Goal: Task Accomplishment & Management: Manage account settings

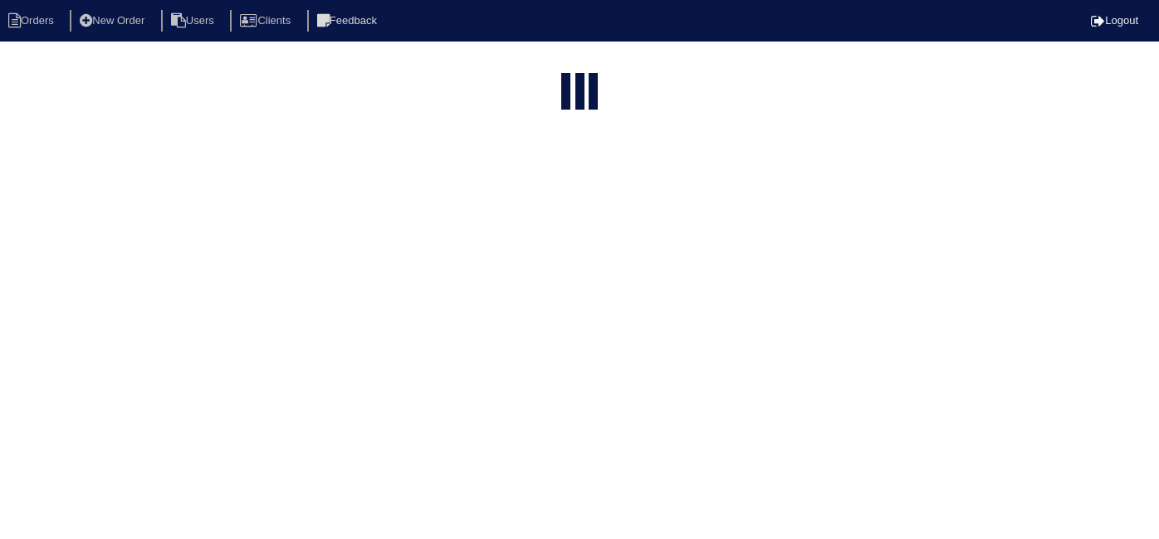
select select "15"
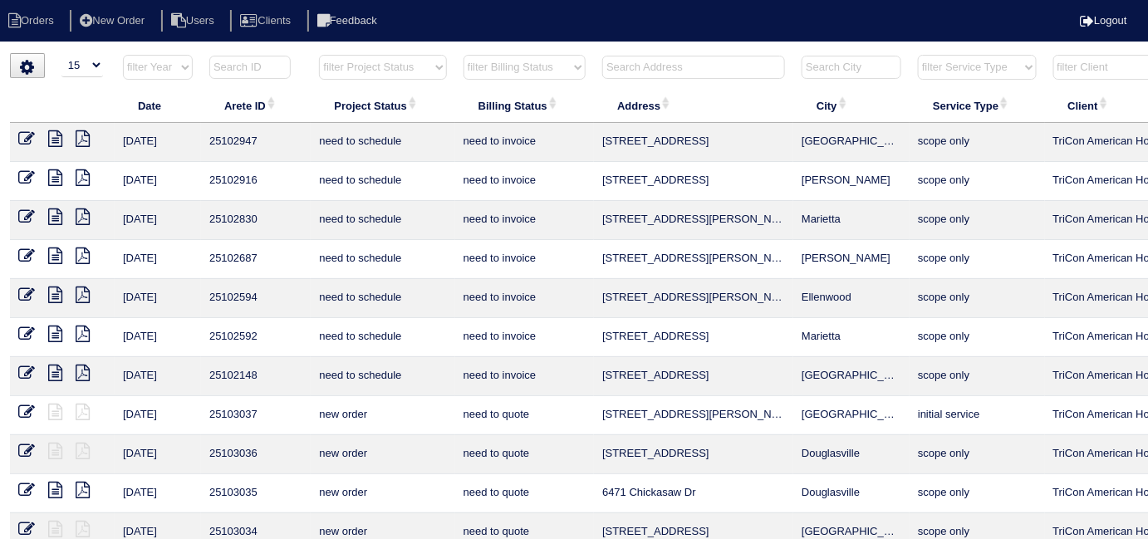
click at [644, 71] on input "text" at bounding box center [693, 67] width 183 height 23
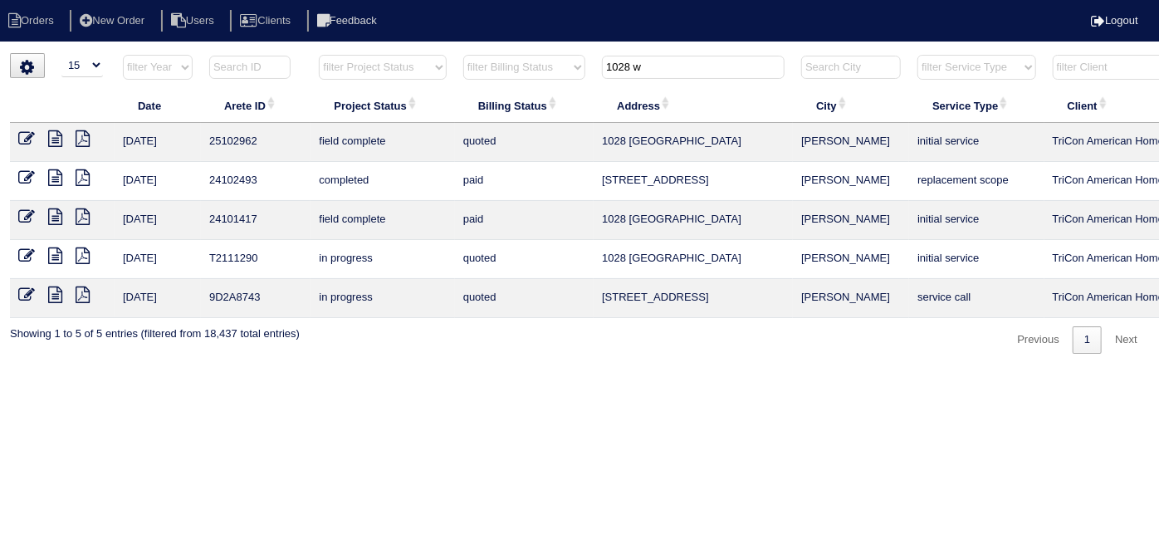
type input "1028 w"
click at [29, 142] on icon at bounding box center [26, 138] width 17 height 17
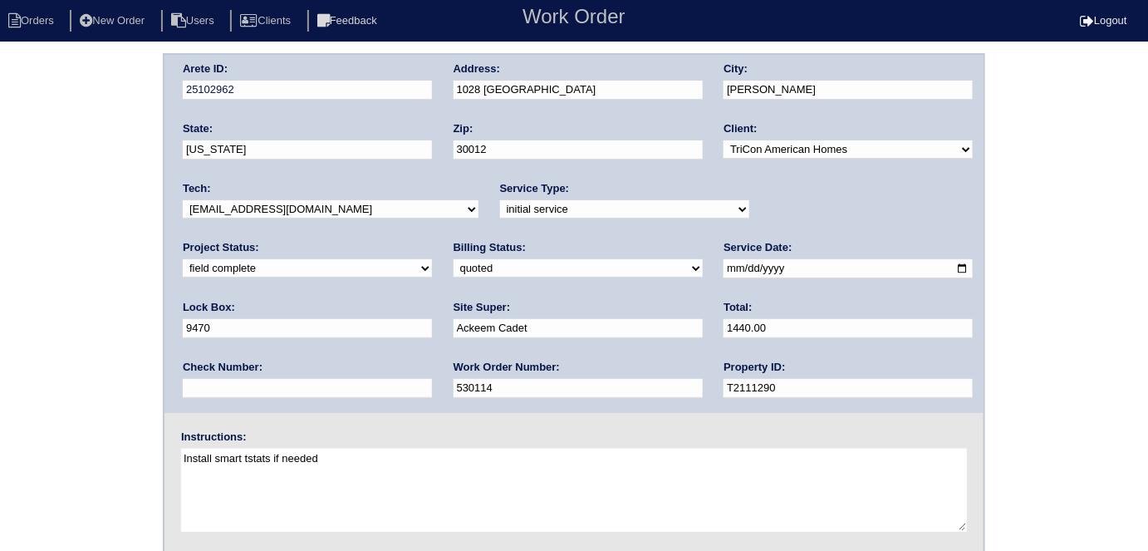
click at [453, 271] on select "need to quote quoted need to invoice invoiced paid warranty purchase order need…" at bounding box center [577, 268] width 249 height 18
select select "need to invoice"
click at [453, 259] on select "need to quote quoted need to invoice invoiced paid warranty purchase order need…" at bounding box center [577, 268] width 249 height 18
click at [27, 328] on div "Arete ID: 25102962 Address: 1028 Weatherwood Place City: Conyers State: Georgia…" at bounding box center [574, 389] width 1148 height 672
click at [17, 286] on div "Arete ID: 25102962 Address: 1028 Weatherwood Place City: Conyers State: Georgia…" at bounding box center [574, 389] width 1148 height 672
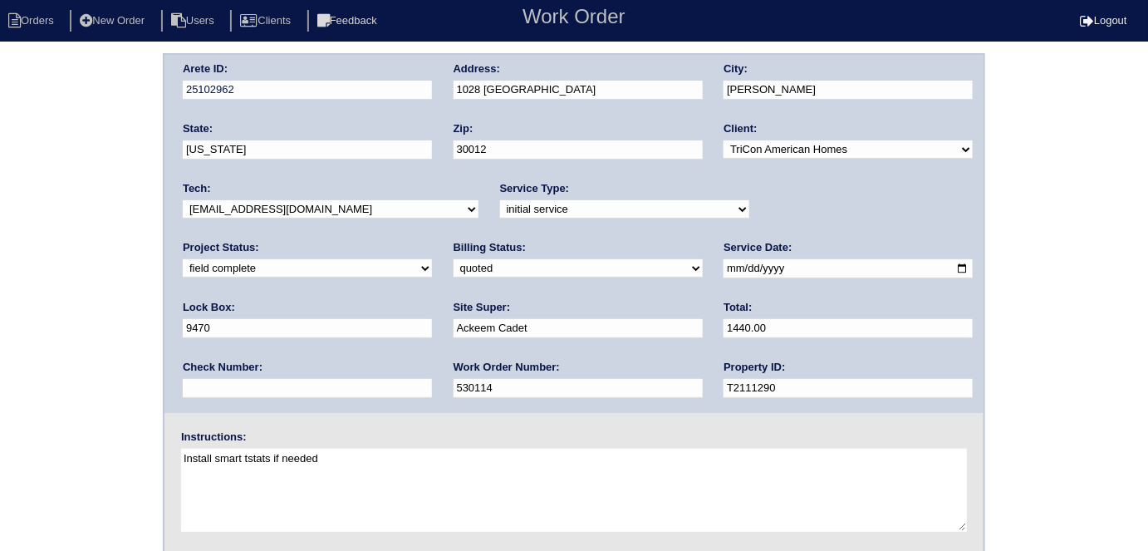
click at [47, 246] on div "Arete ID: 25102962 Address: 1028 Weatherwood Place City: Conyers State: Georgia…" at bounding box center [574, 389] width 1148 height 672
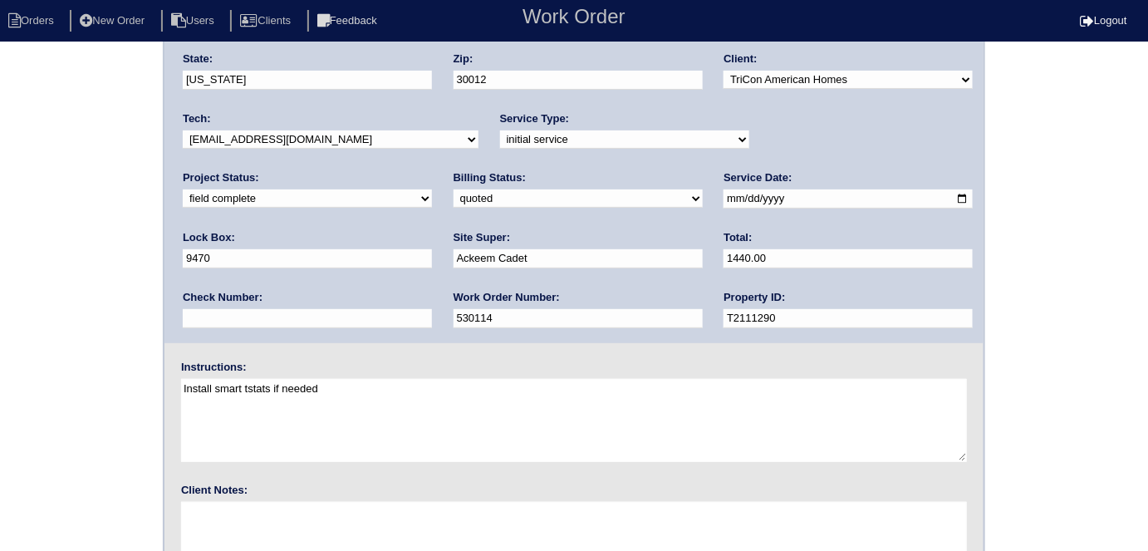
scroll to position [170, 0]
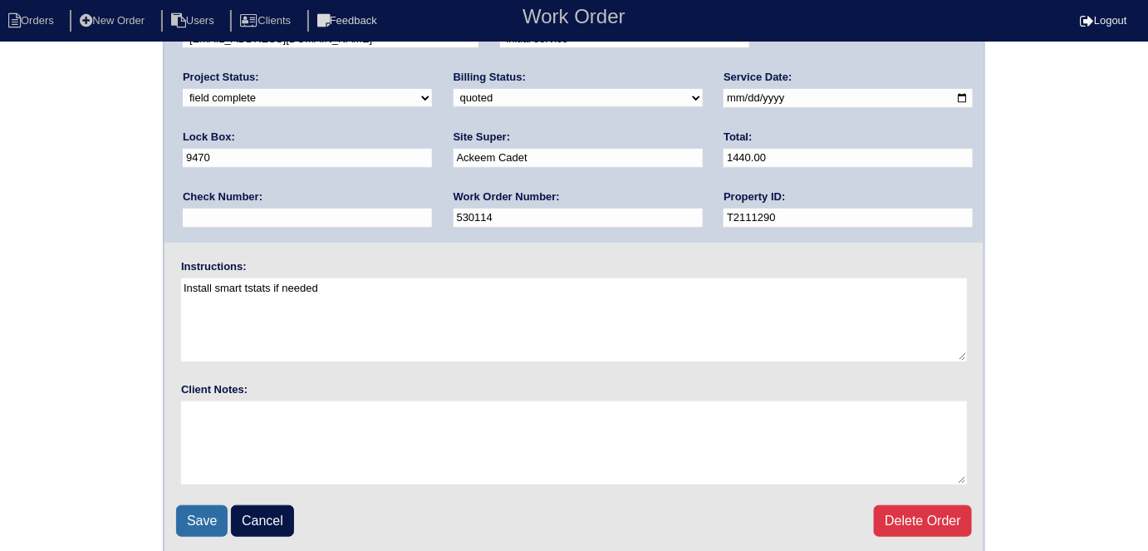
click at [193, 518] on input "Save" at bounding box center [201, 521] width 51 height 32
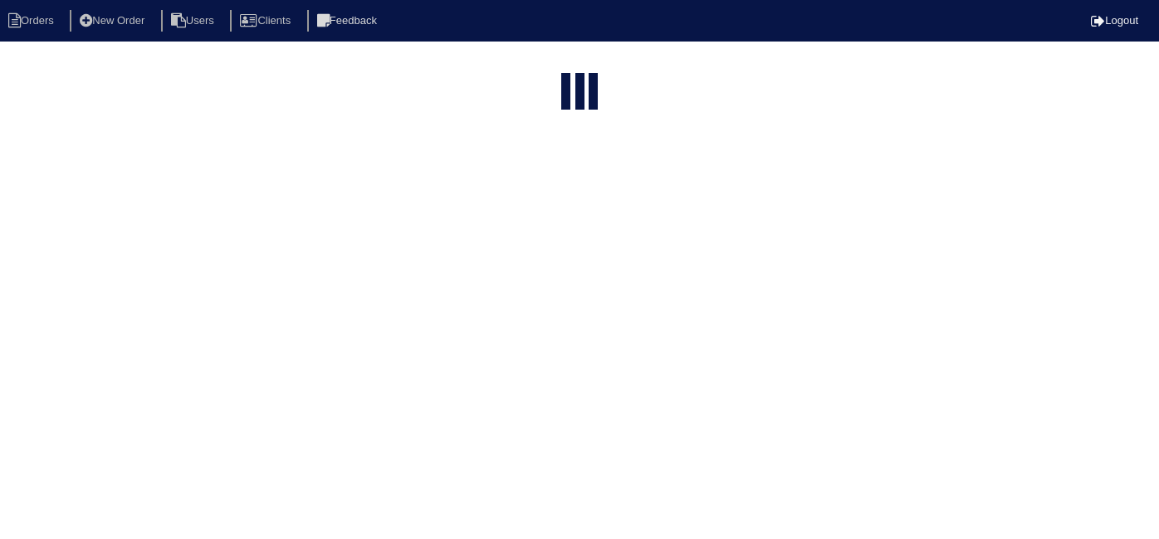
select select "15"
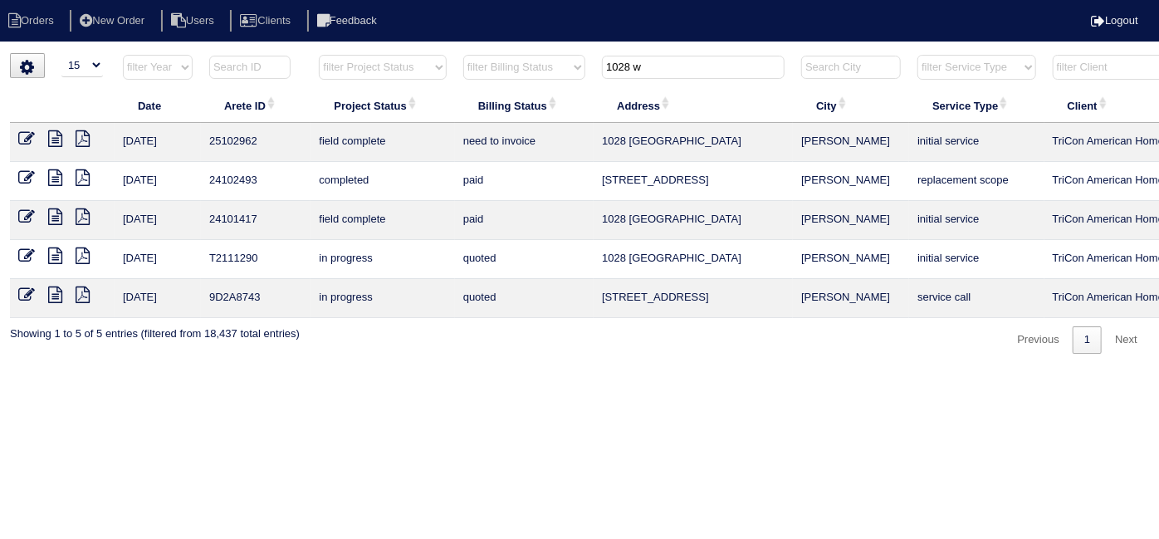
scroll to position [0, 289]
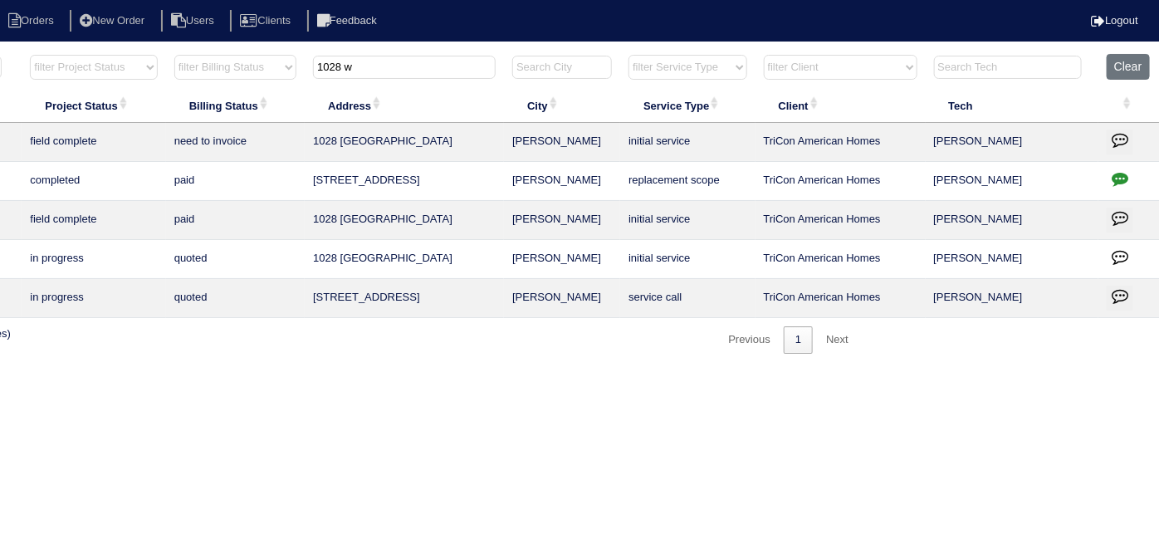
click at [1120, 135] on icon "button" at bounding box center [1120, 139] width 17 height 17
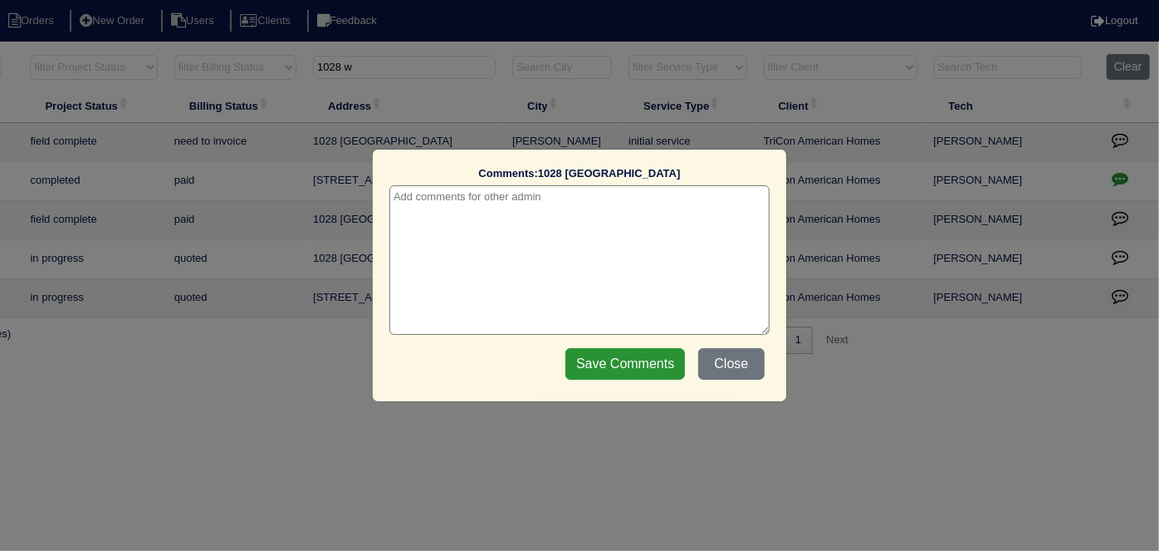
click at [485, 210] on textarea at bounding box center [579, 259] width 380 height 149
paste textarea "Duct cleaning"
type textarea "8/14/25 - Duct cleaning approved - Sent to Dan - KE"
click at [596, 364] on input "Save Comments" at bounding box center [626, 364] width 120 height 32
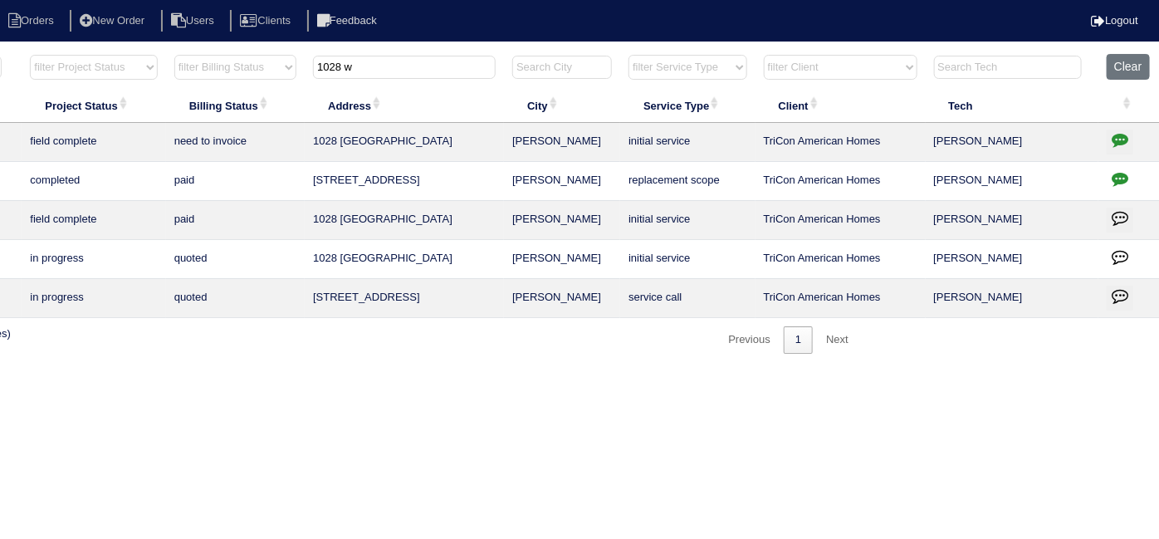
drag, startPoint x: 389, startPoint y: 66, endPoint x: 0, endPoint y: 2, distance: 394.6
click at [0, 53] on body "Orders New Order Users Clients Feedback Logout Orders New Order Users Clients M…" at bounding box center [290, 203] width 1159 height 301
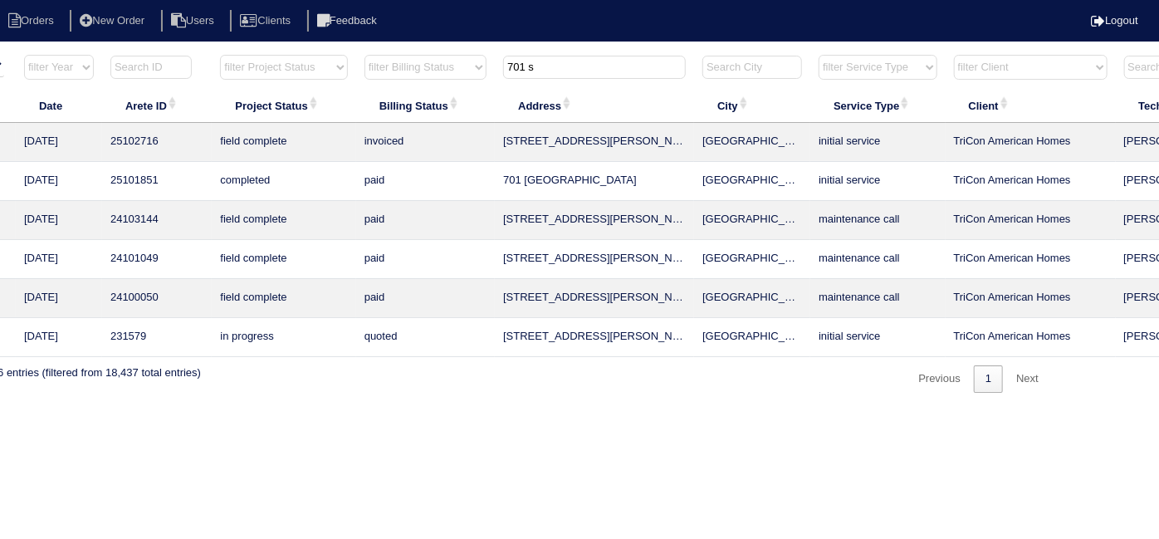
scroll to position [0, 0]
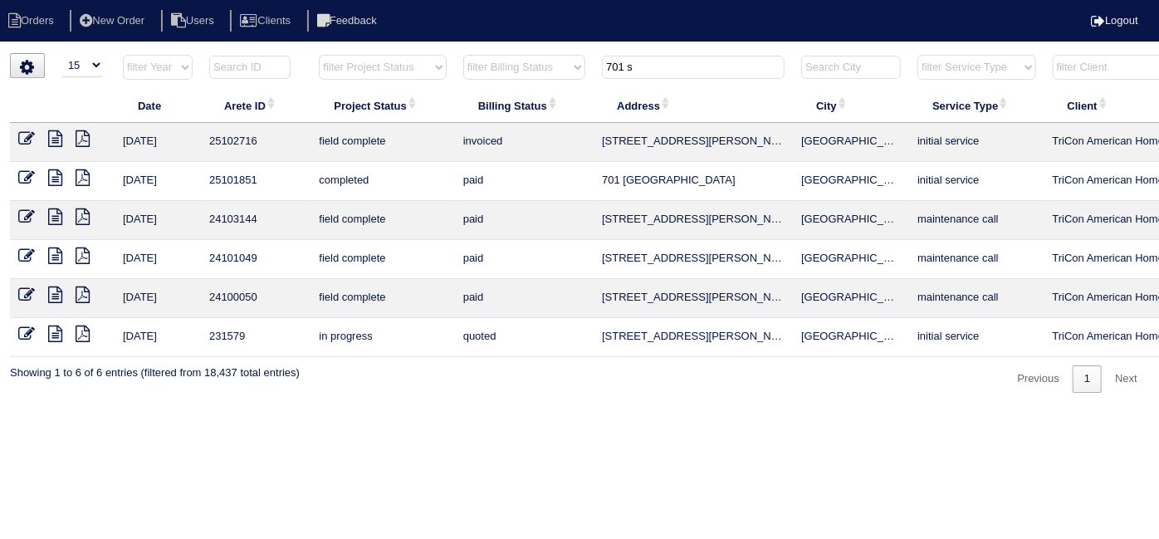
type input "701 s"
click at [55, 137] on icon at bounding box center [55, 138] width 14 height 17
click at [55, 132] on icon at bounding box center [55, 138] width 14 height 17
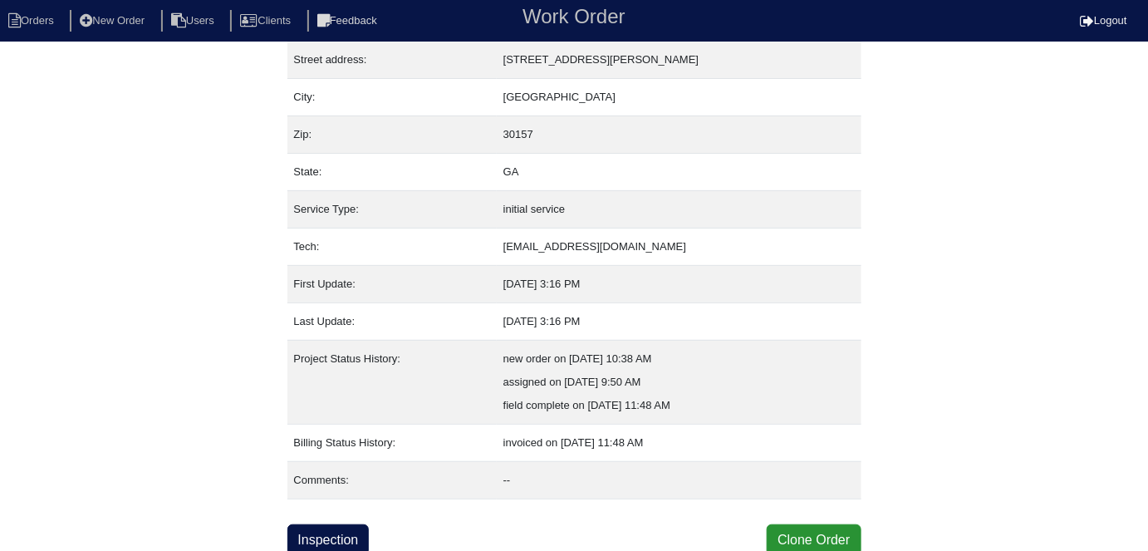
scroll to position [87, 0]
click at [317, 544] on link "Inspection" at bounding box center [328, 539] width 82 height 32
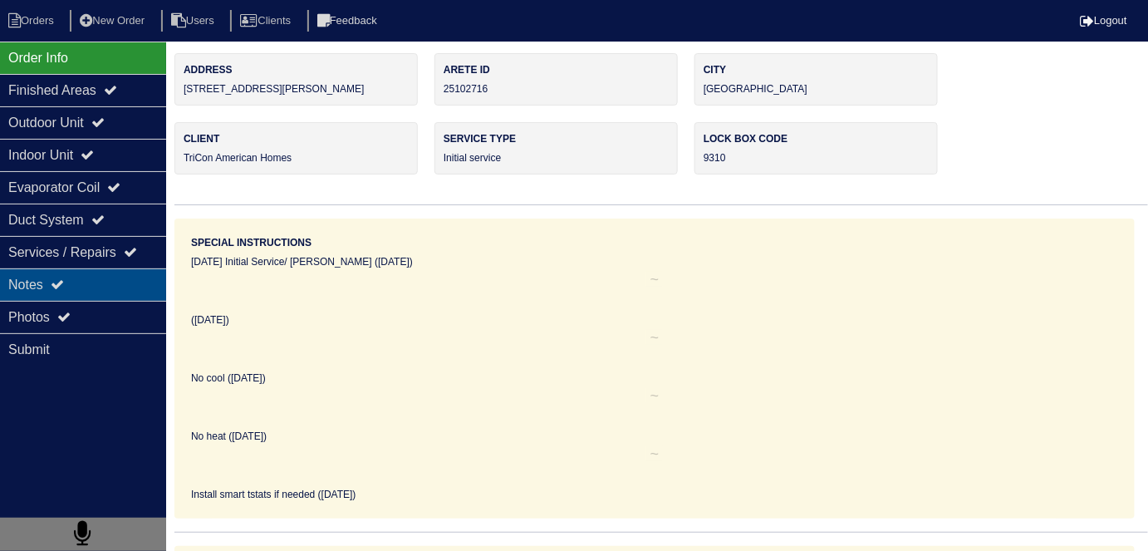
click at [80, 287] on div "Notes" at bounding box center [83, 284] width 166 height 32
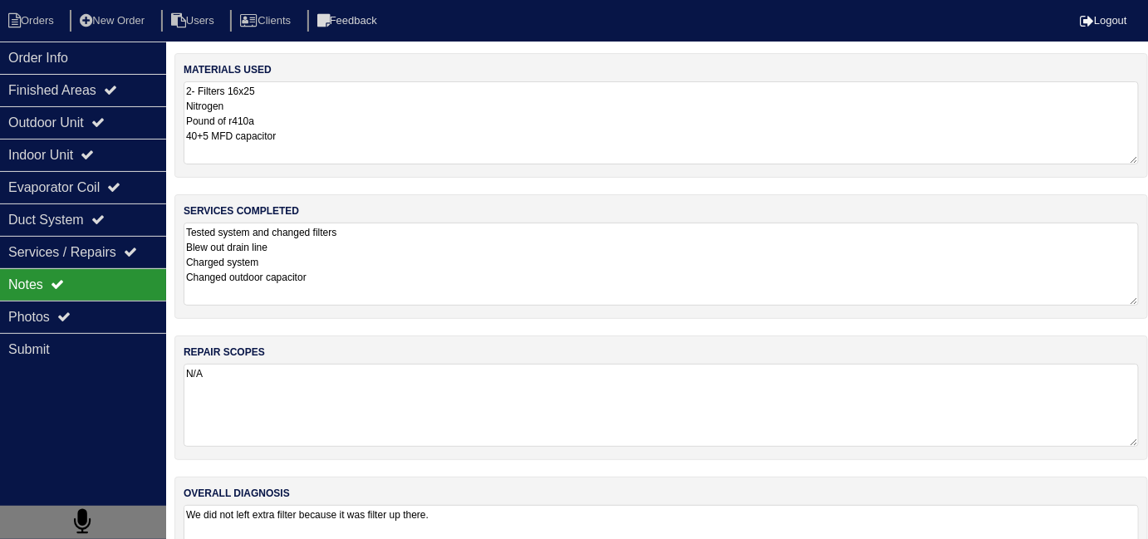
click at [443, 275] on textarea "Tested system and changed filters Blew out drain line Charged system Changed ou…" at bounding box center [661, 264] width 955 height 83
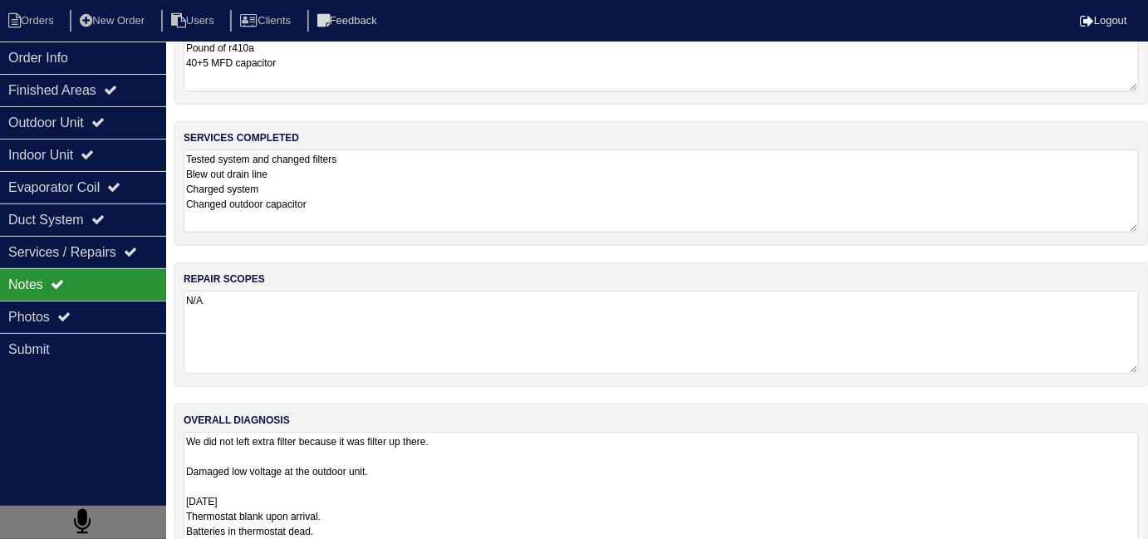
scroll to position [1, 0]
click at [558, 463] on textarea "We did not left extra filter because it was filter up there. Damaged low voltag…" at bounding box center [661, 546] width 955 height 228
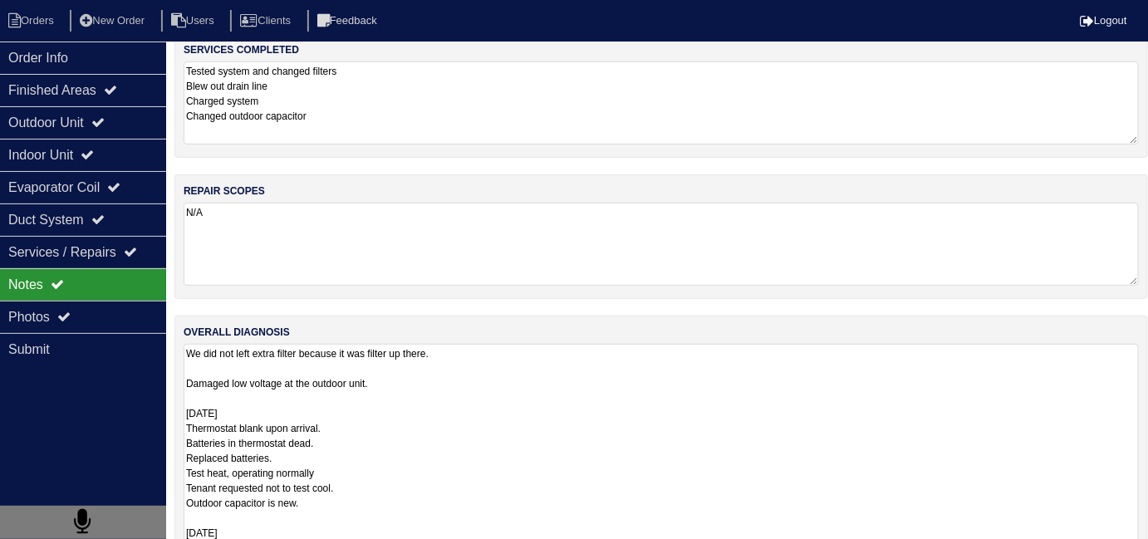
scroll to position [218, 0]
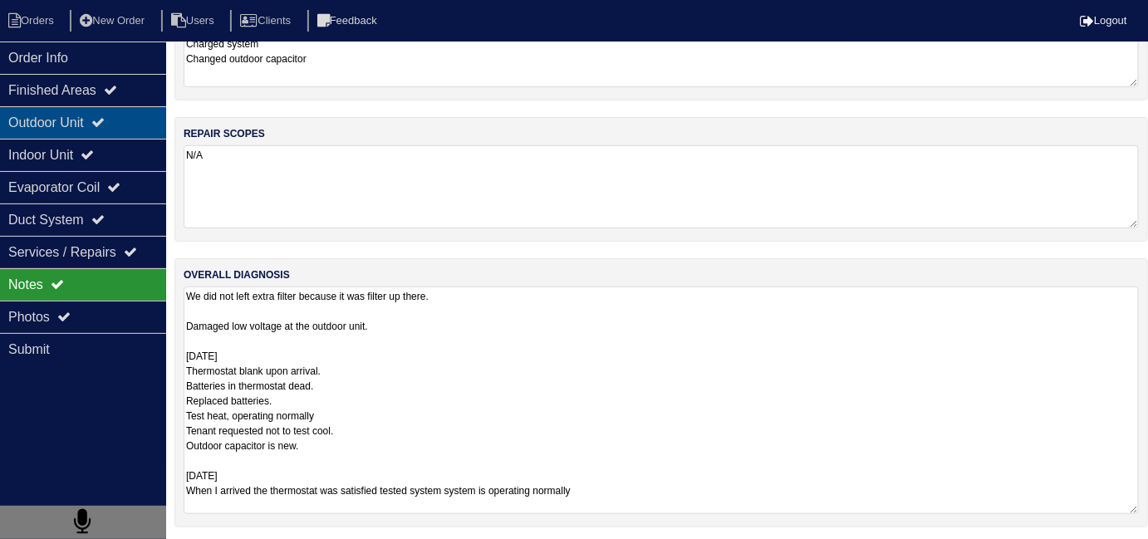
click at [76, 124] on div "Outdoor Unit" at bounding box center [83, 122] width 166 height 32
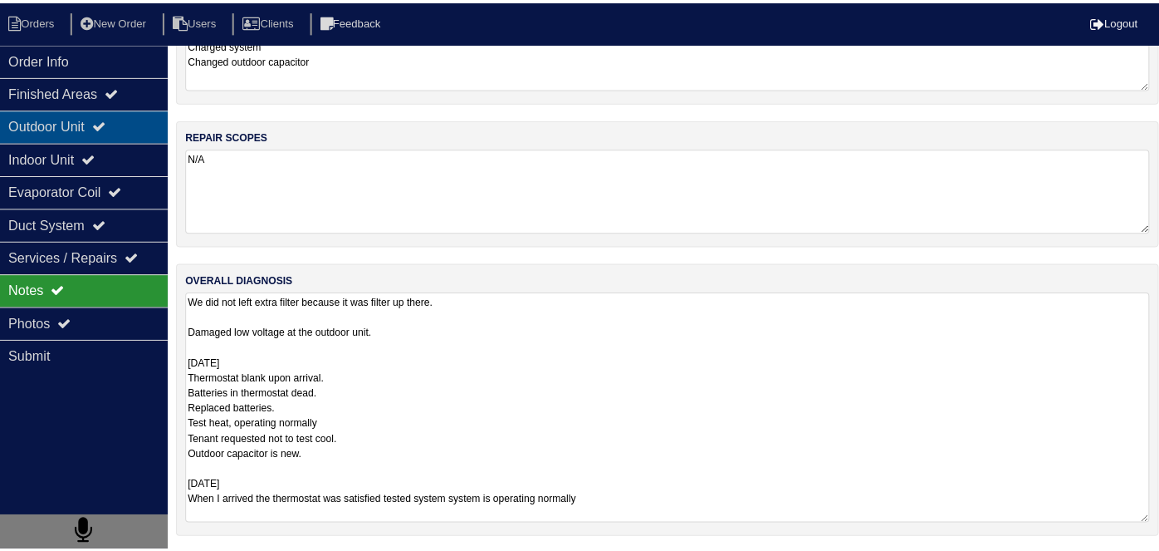
scroll to position [0, 0]
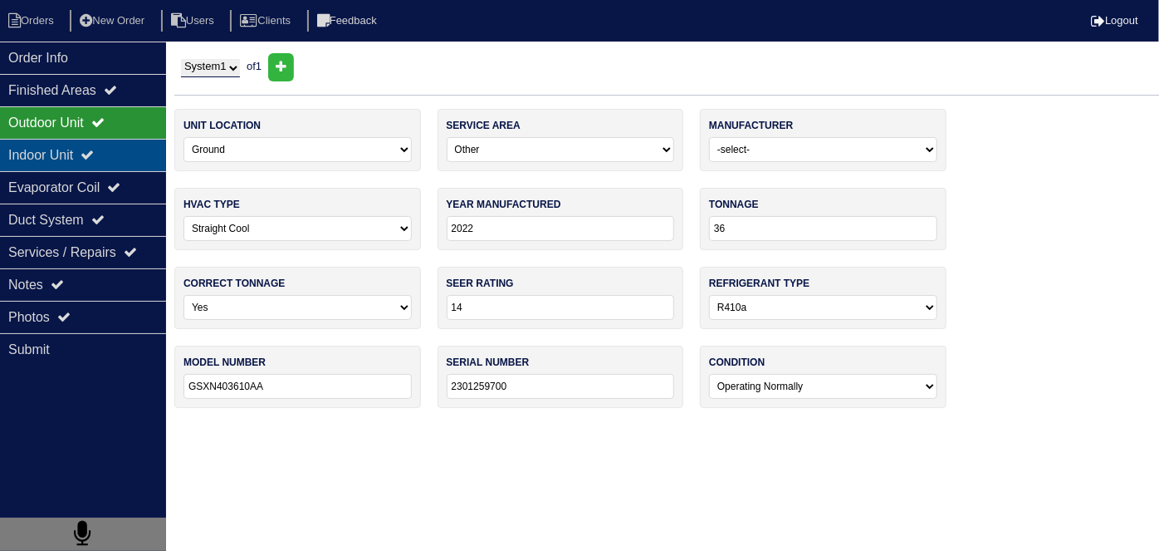
click at [73, 149] on div "Indoor Unit" at bounding box center [83, 155] width 166 height 32
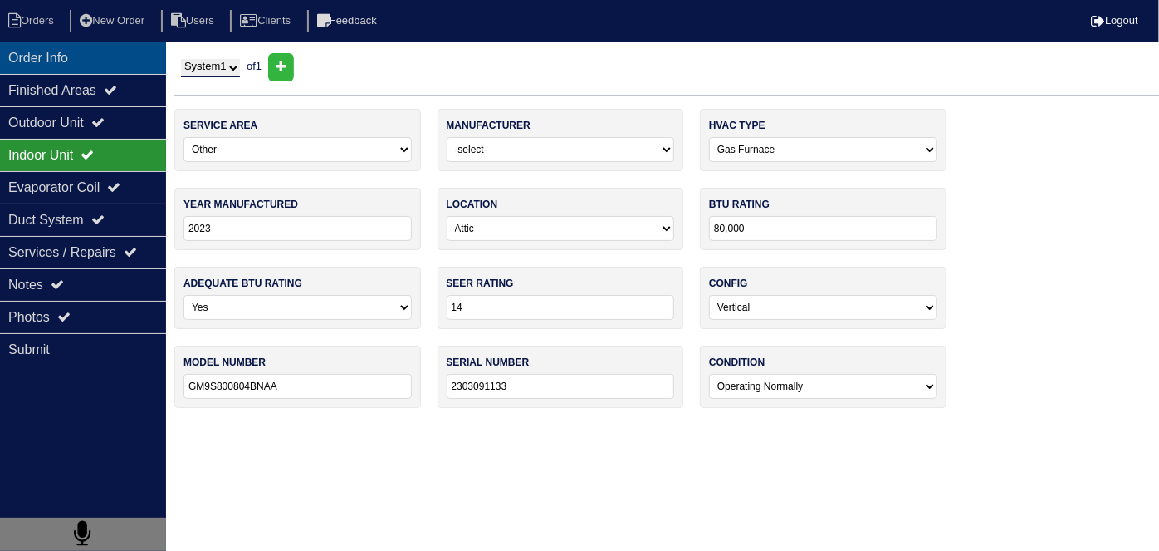
click at [68, 56] on div "Order Info" at bounding box center [83, 58] width 166 height 32
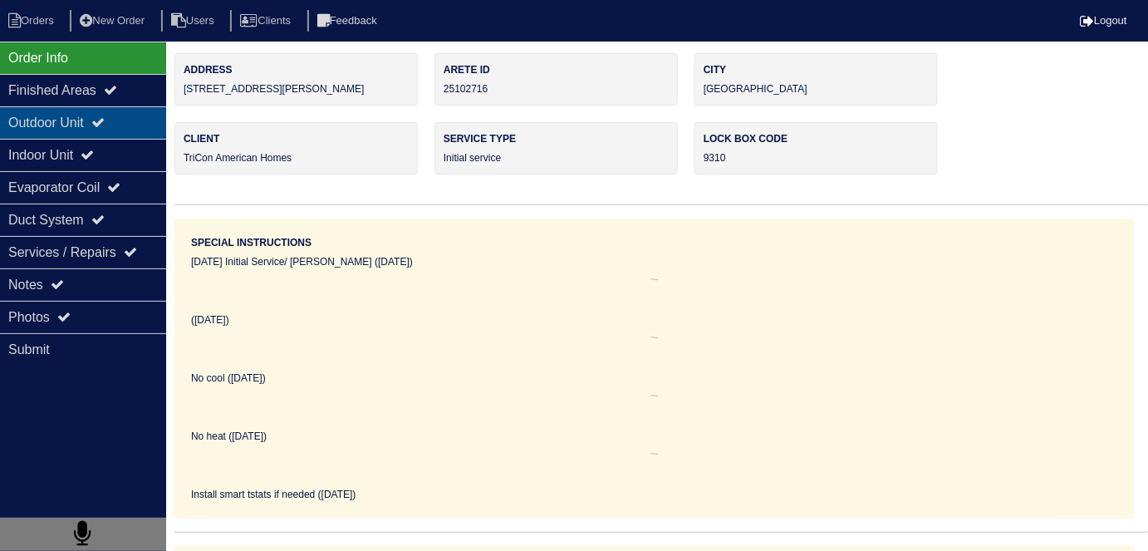
click at [81, 128] on div "Outdoor Unit" at bounding box center [83, 122] width 166 height 32
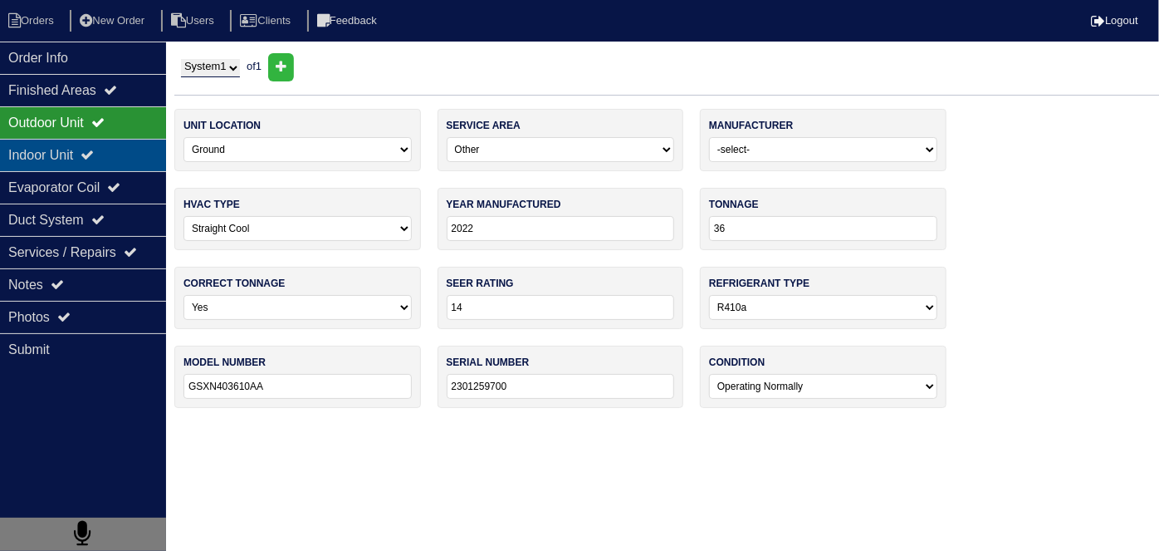
click at [75, 158] on div "Indoor Unit" at bounding box center [83, 155] width 166 height 32
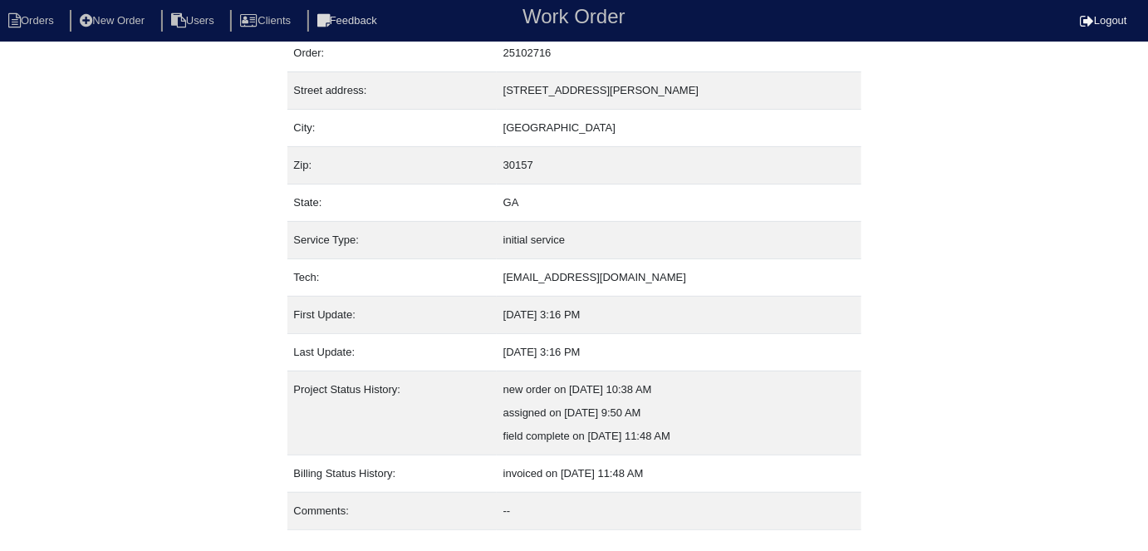
scroll to position [87, 0]
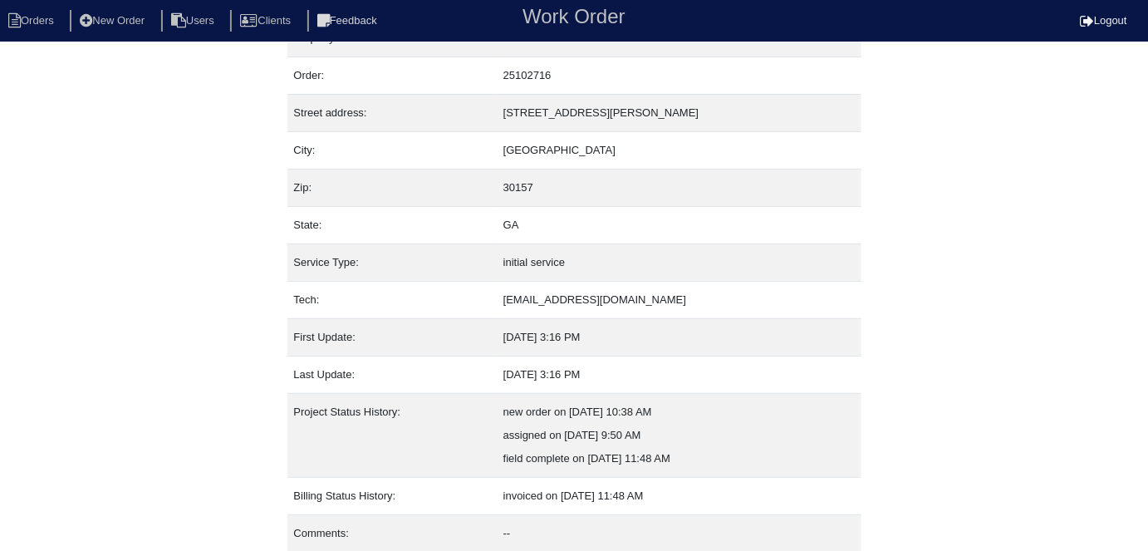
scroll to position [87, 0]
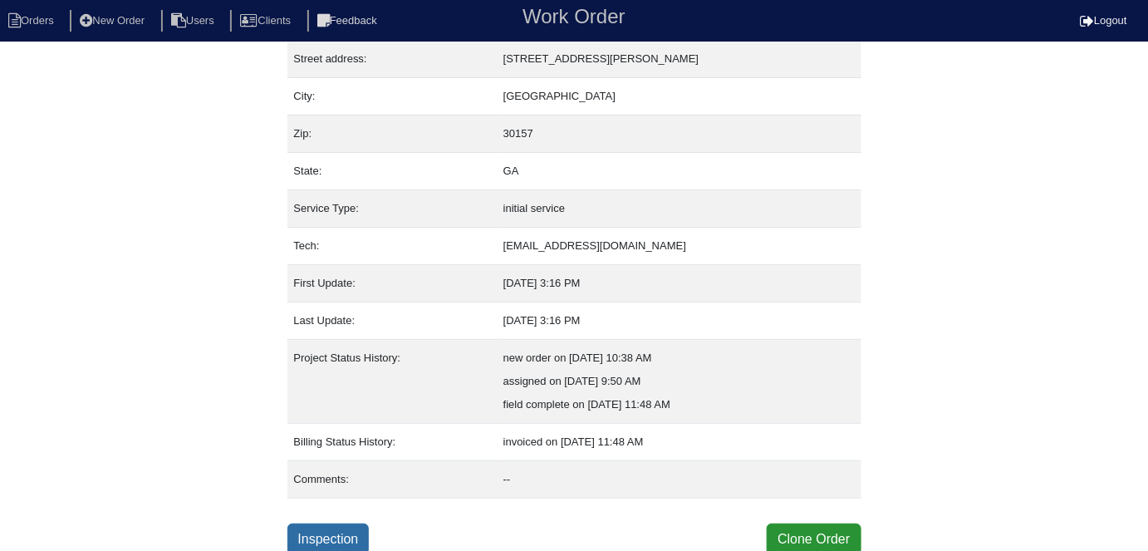
click at [356, 537] on link "Inspection" at bounding box center [328, 539] width 82 height 32
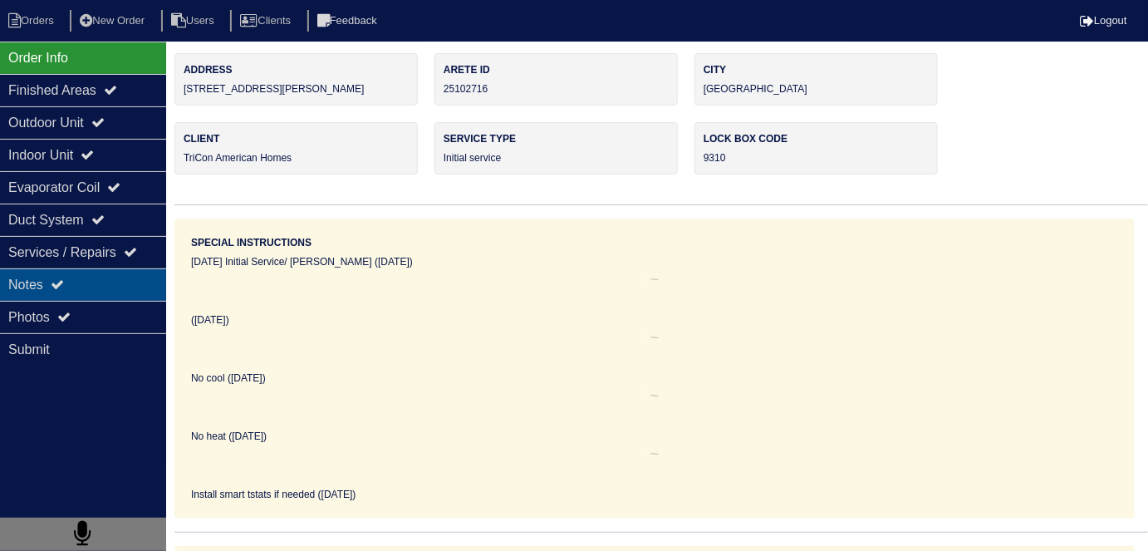
click at [104, 289] on div "Notes" at bounding box center [83, 284] width 166 height 32
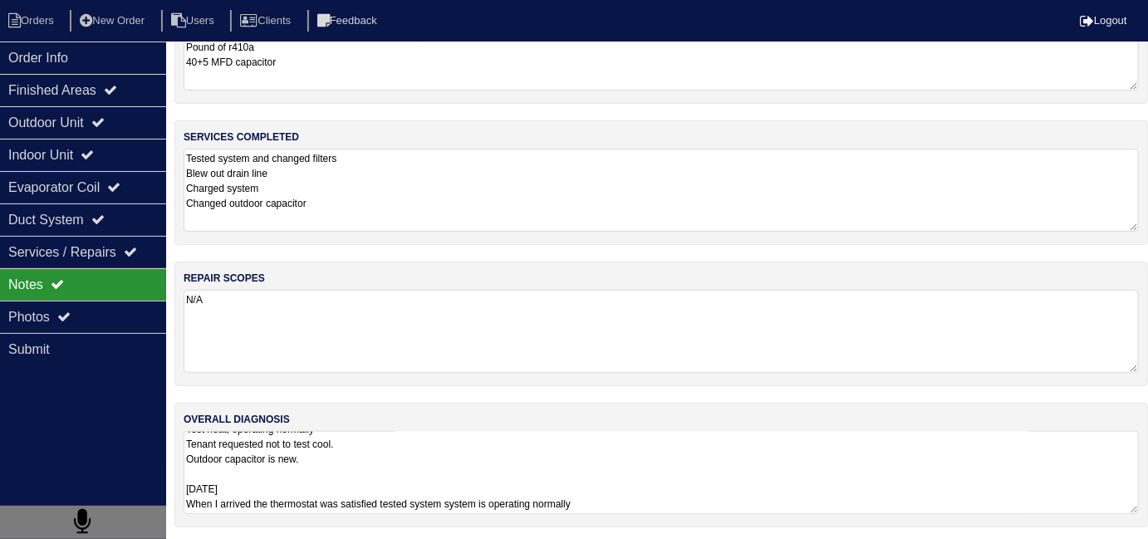
scroll to position [1, 0]
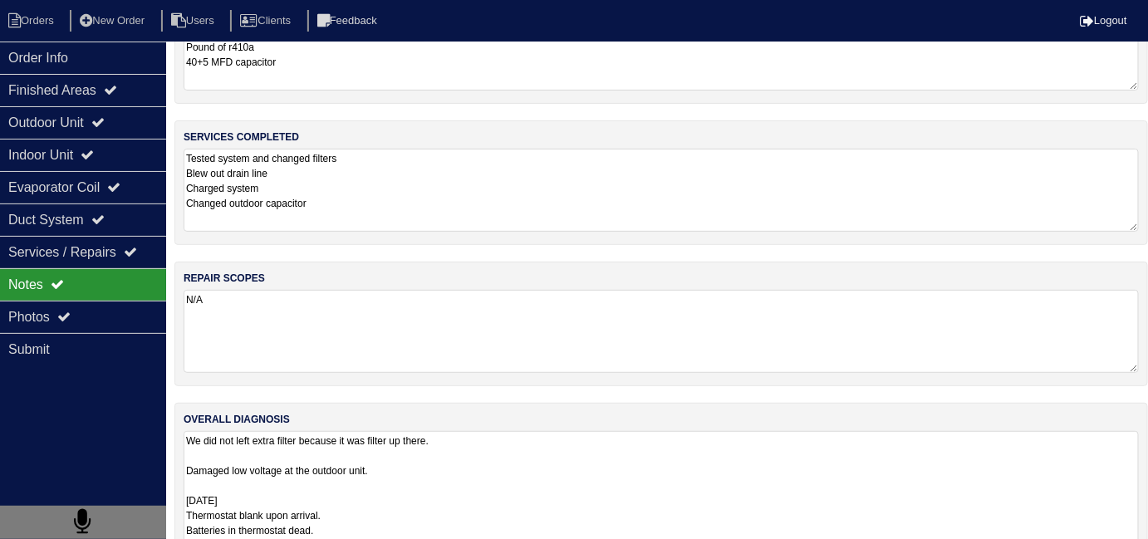
click at [718, 478] on textarea "We did not left extra filter because it was filter up there. Damaged low voltag…" at bounding box center [661, 545] width 955 height 228
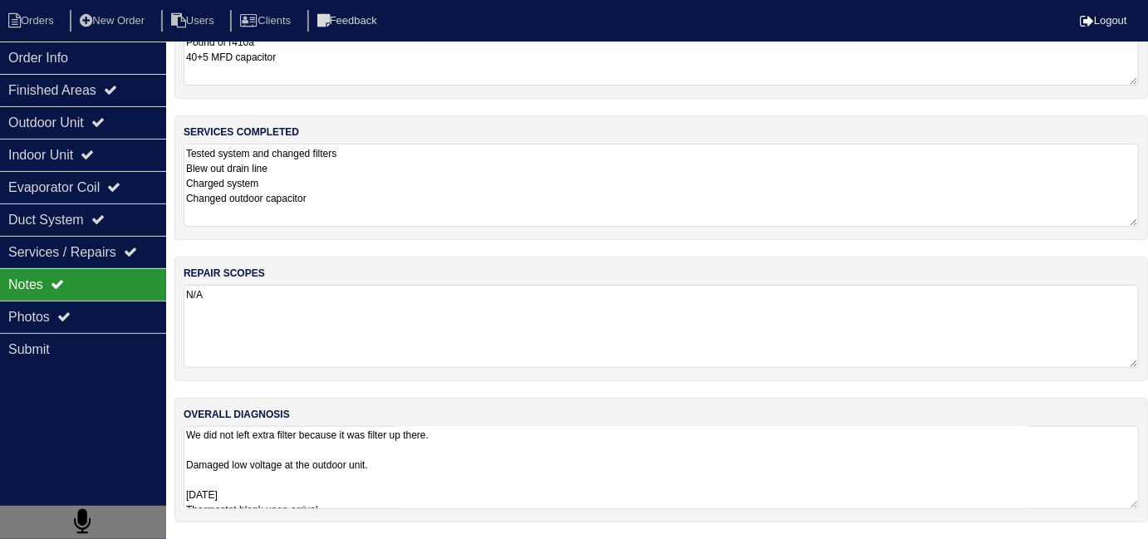
scroll to position [74, 0]
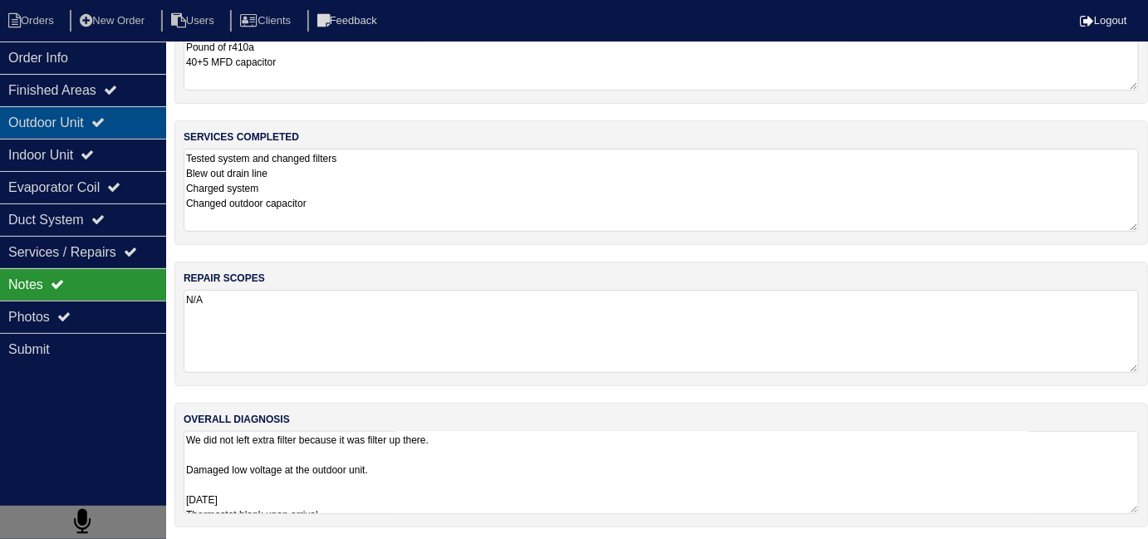
click at [40, 120] on div "Outdoor Unit" at bounding box center [83, 122] width 166 height 32
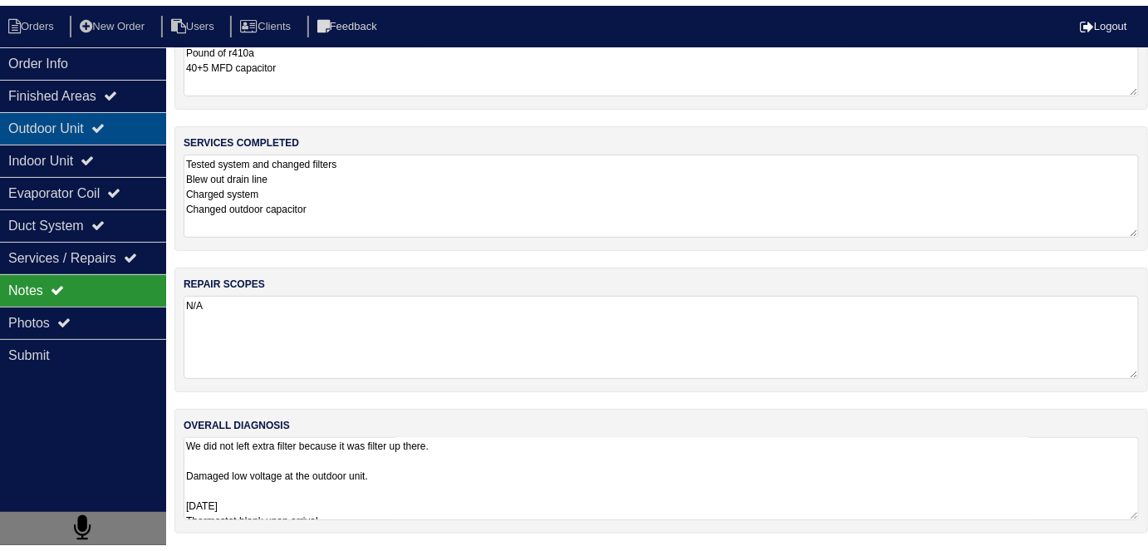
scroll to position [0, 0]
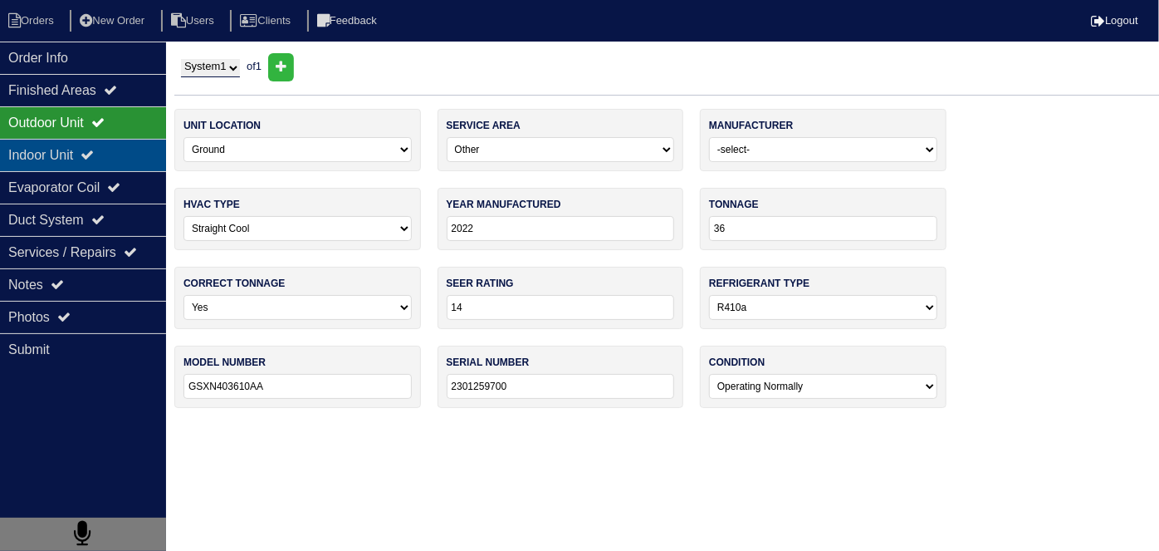
click at [42, 142] on div "Indoor Unit" at bounding box center [83, 155] width 166 height 32
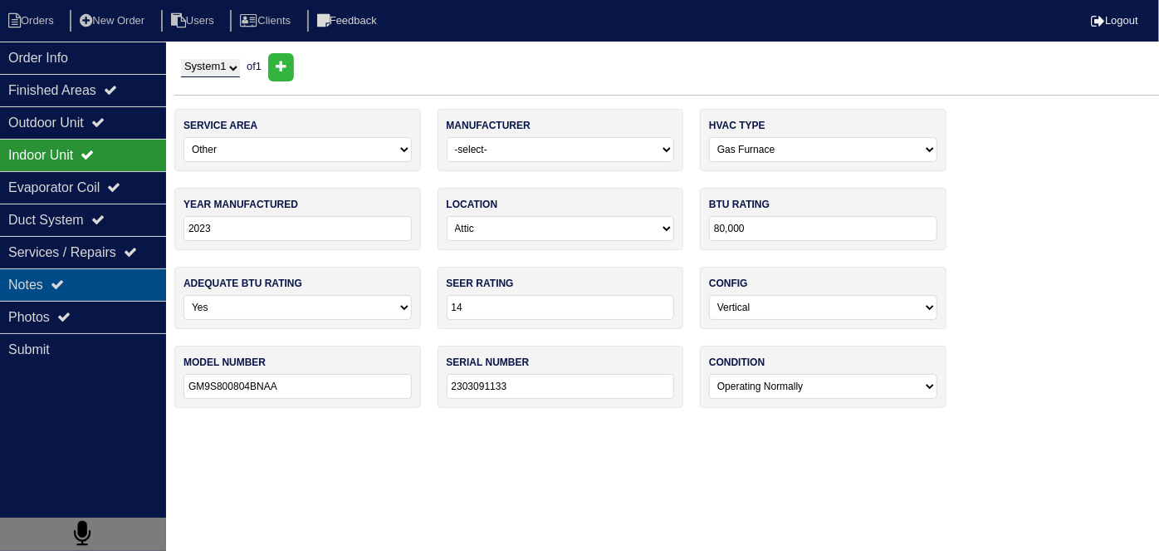
click at [56, 268] on div "Notes" at bounding box center [83, 284] width 166 height 32
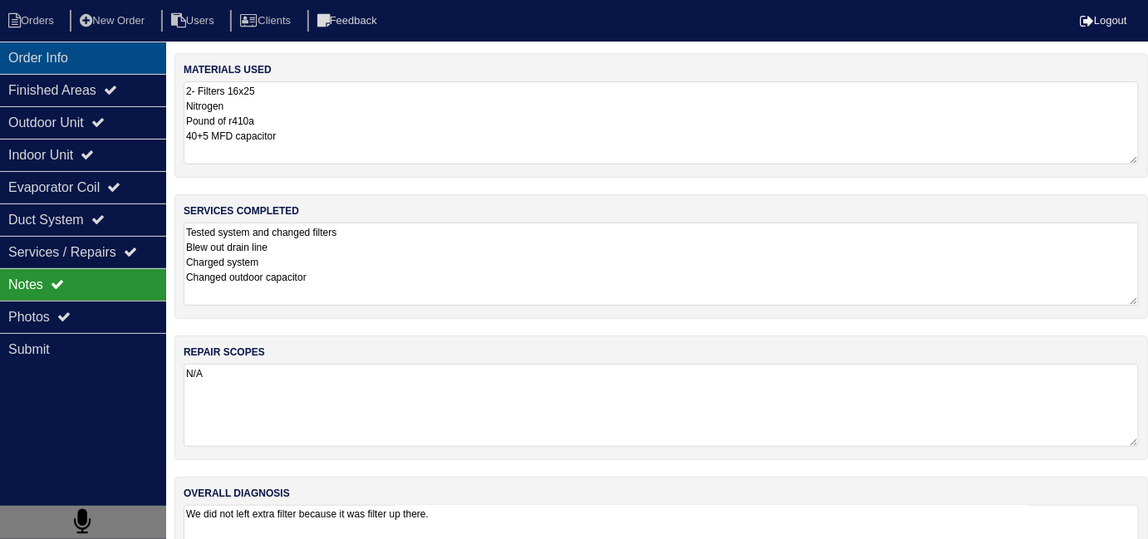
click at [113, 65] on div "Order Info" at bounding box center [83, 58] width 166 height 32
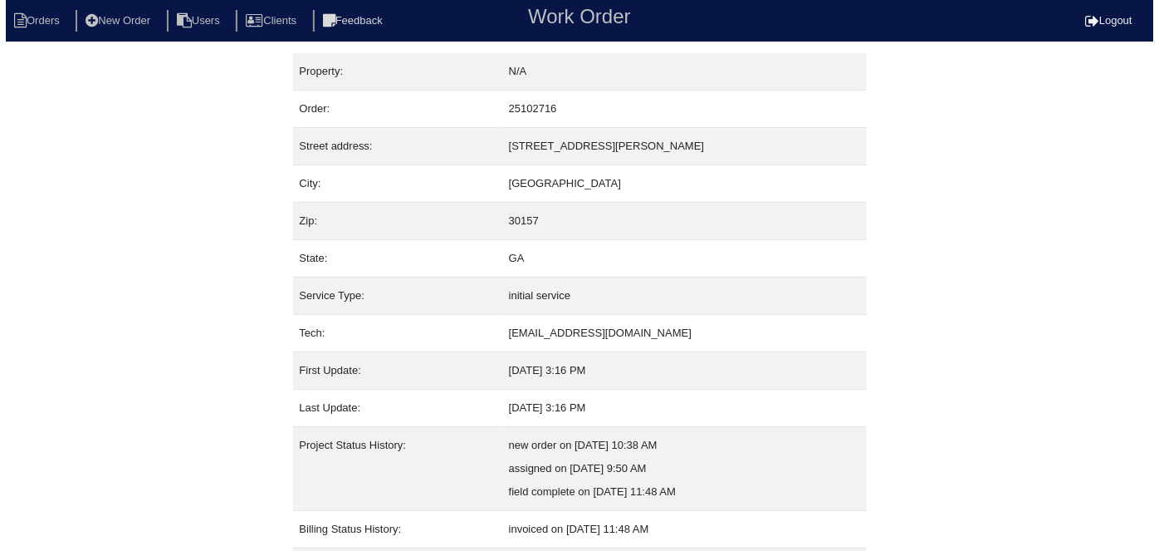
scroll to position [87, 0]
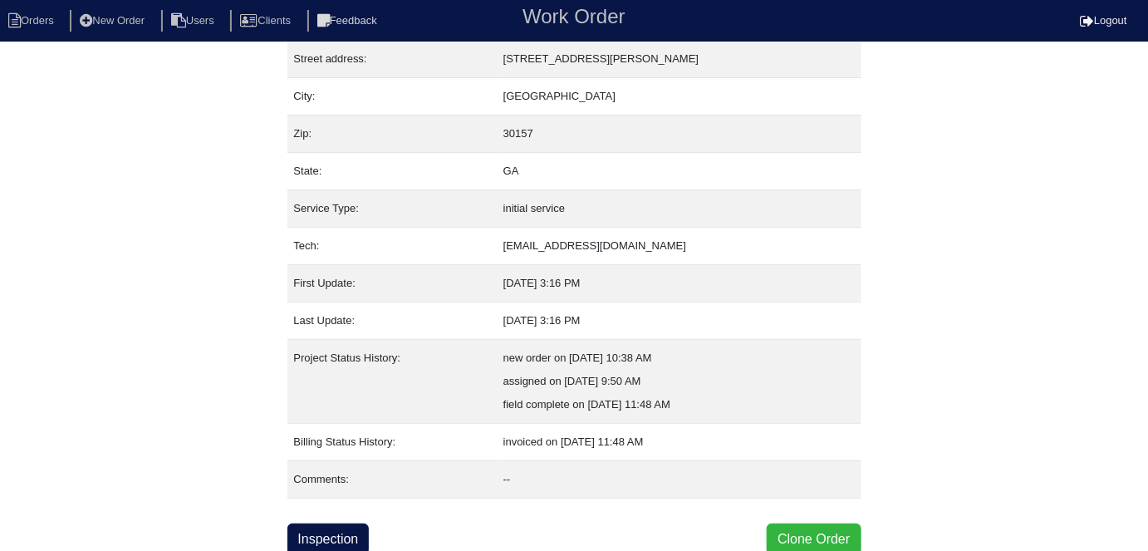
click at [831, 530] on button "Clone Order" at bounding box center [813, 539] width 94 height 32
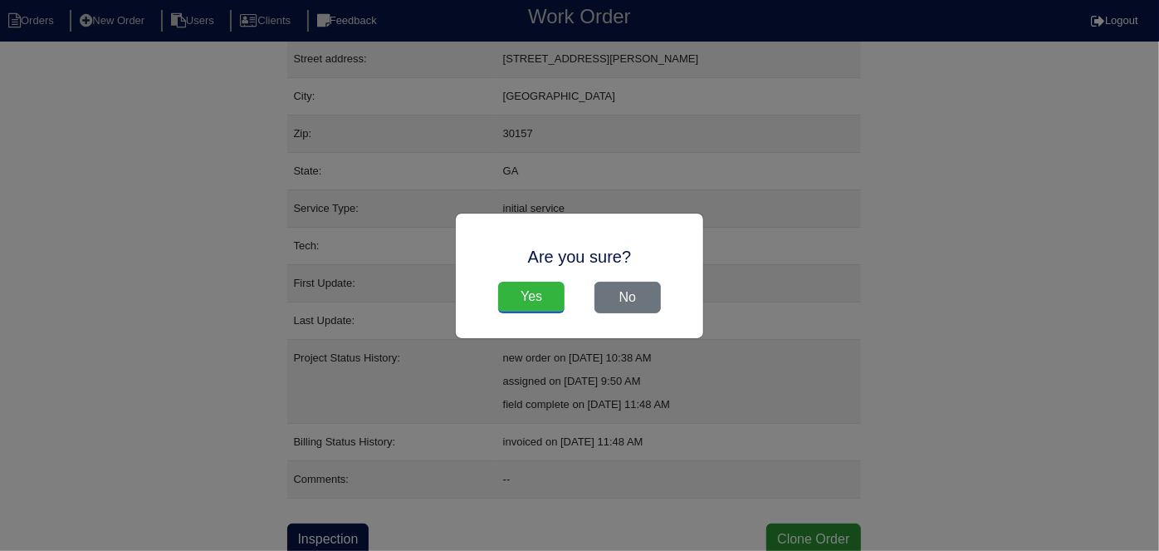
click at [542, 299] on input "Yes" at bounding box center [531, 298] width 66 height 32
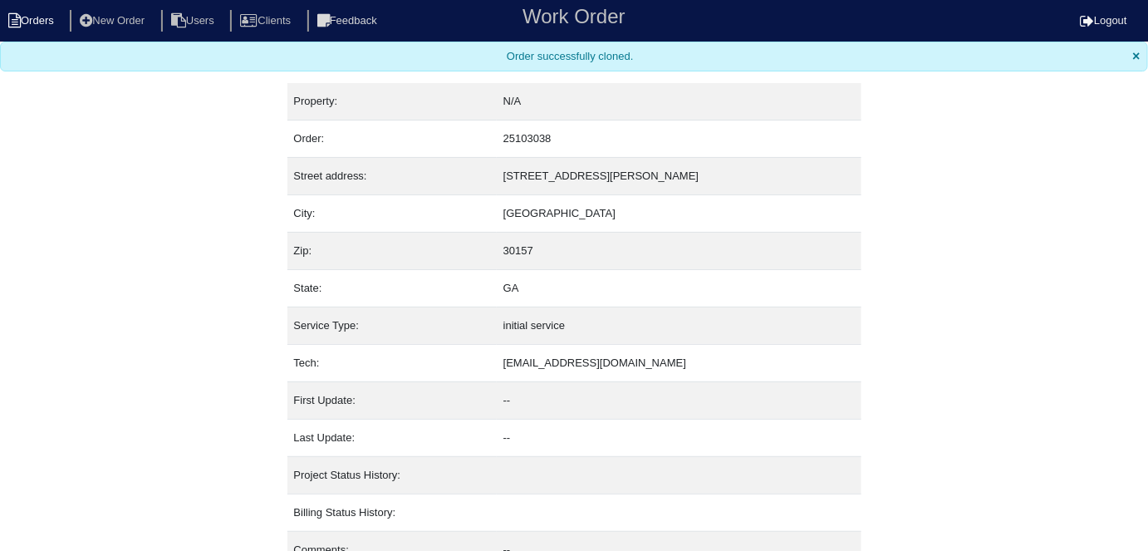
click at [45, 27] on li "Orders" at bounding box center [33, 21] width 67 height 22
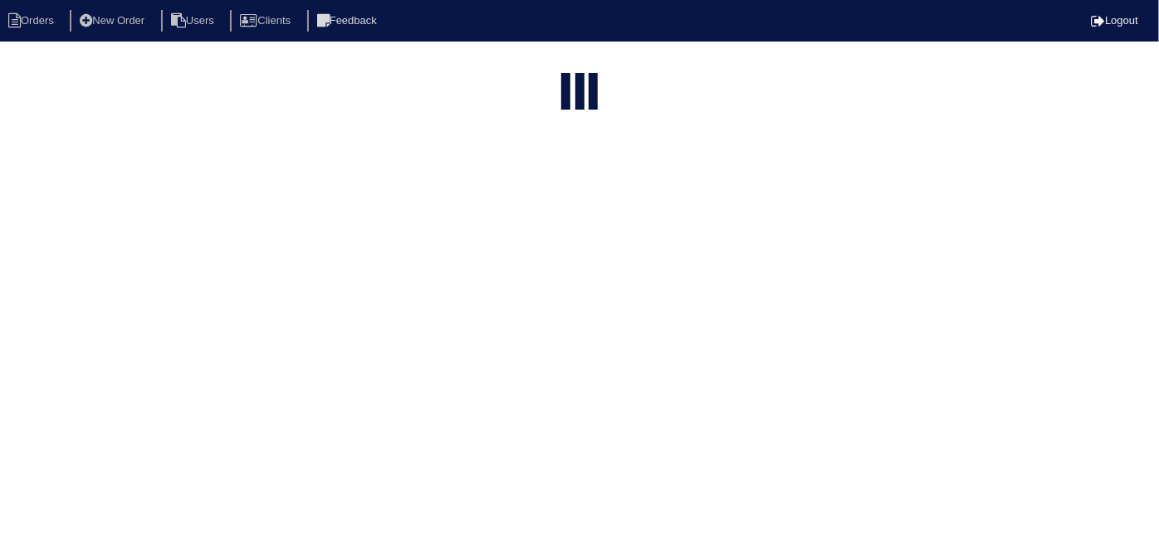
select select "15"
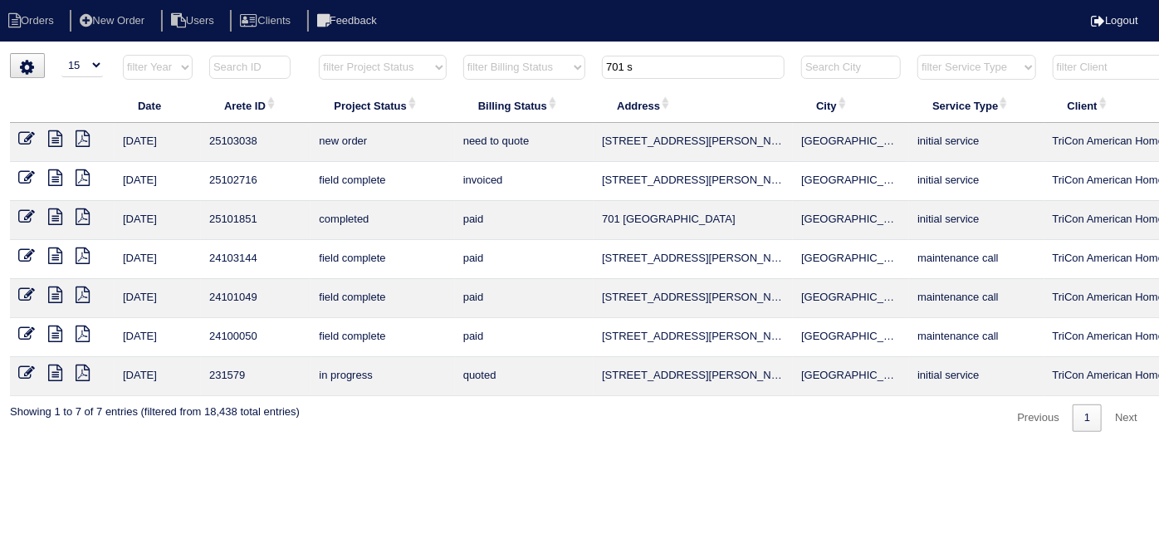
click at [26, 138] on icon at bounding box center [26, 138] width 17 height 17
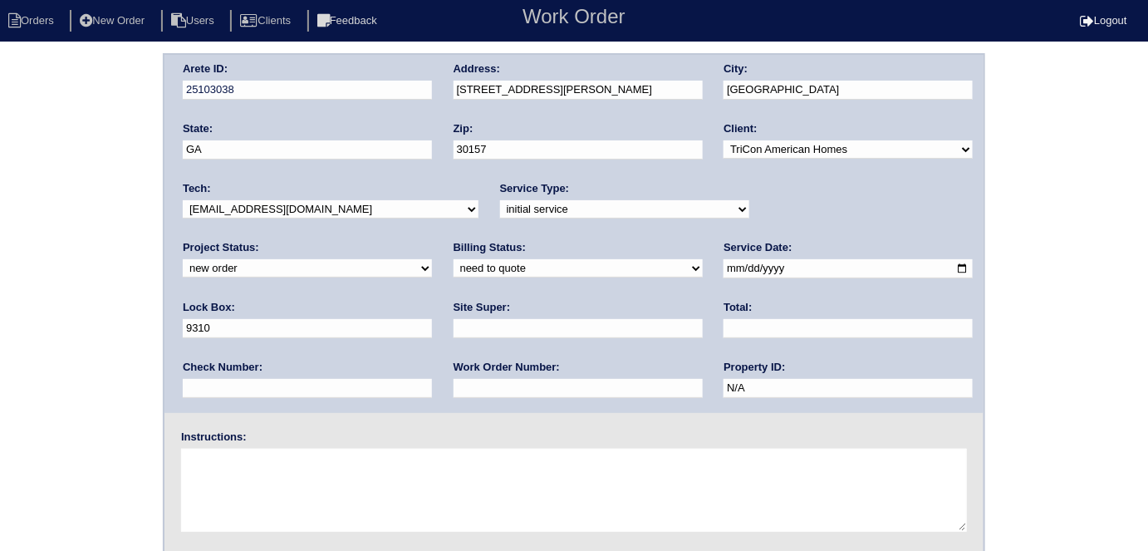
click at [523, 200] on select "-select- initial service basic service maintenance call replacement scope servi…" at bounding box center [624, 209] width 249 height 18
select select "service call"
click at [500, 200] on select "-select- initial service basic service maintenance call replacement scope servi…" at bounding box center [624, 209] width 249 height 18
click at [453, 331] on input "text" at bounding box center [577, 328] width 249 height 19
type input "[PERSON_NAME]"
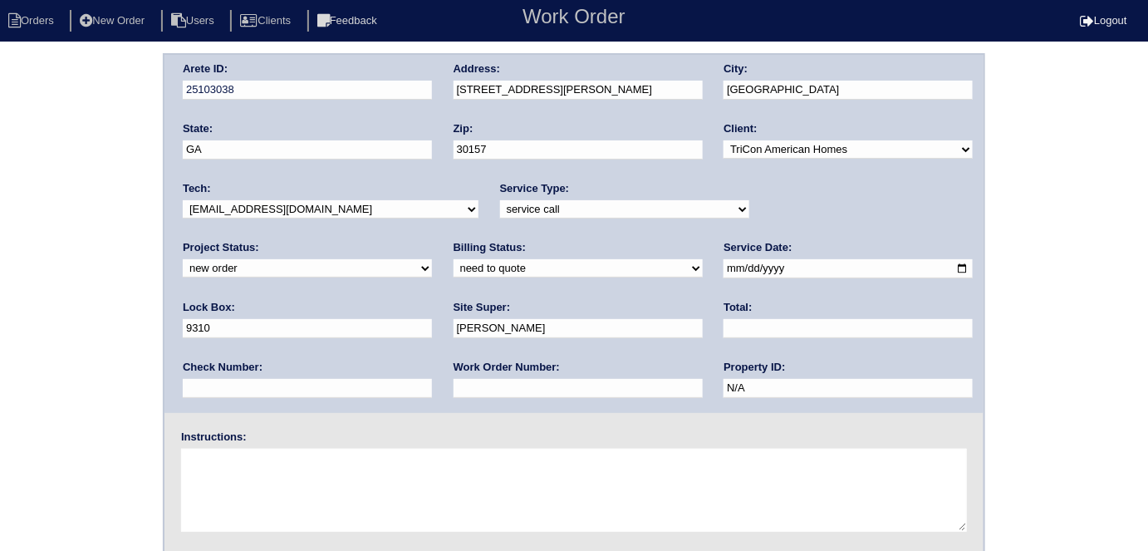
click at [286, 507] on textarea at bounding box center [574, 489] width 786 height 83
type textarea "No cool Just serviced 8/1"
click at [4, 312] on div "Arete ID: 25103038 Address: [STREET_ADDRESS][PERSON_NAME] City: [GEOGRAPHIC_DAT…" at bounding box center [574, 389] width 1148 height 672
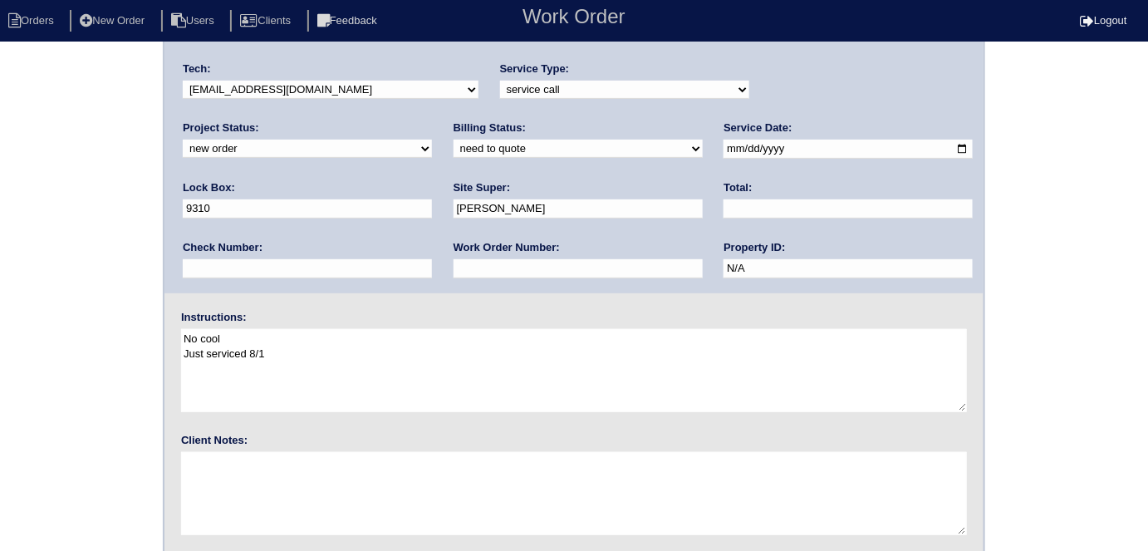
scroll to position [170, 0]
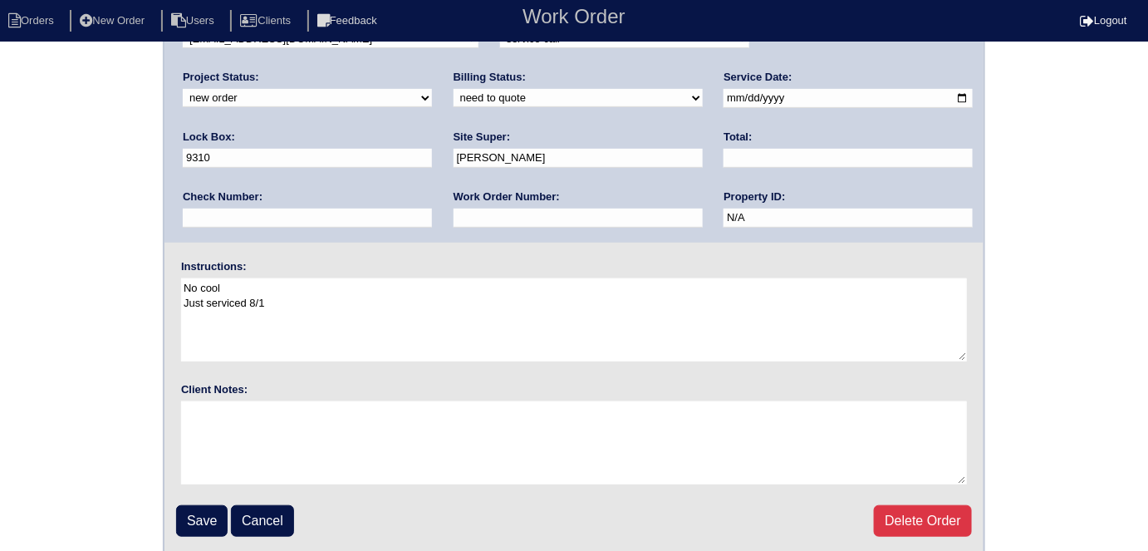
click at [193, 538] on fieldset "Arete ID: 25103038 Address: [STREET_ADDRESS][PERSON_NAME] City: [GEOGRAPHIC_DAT…" at bounding box center [573, 219] width 819 height 668
click at [195, 525] on input "Save" at bounding box center [201, 521] width 51 height 32
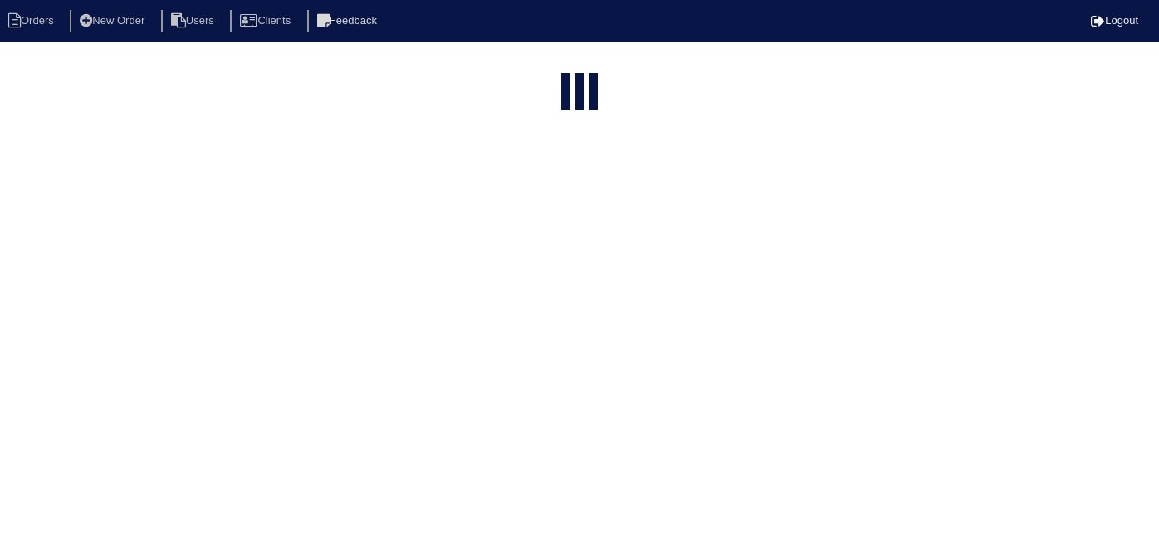
select select "15"
type input "701 s"
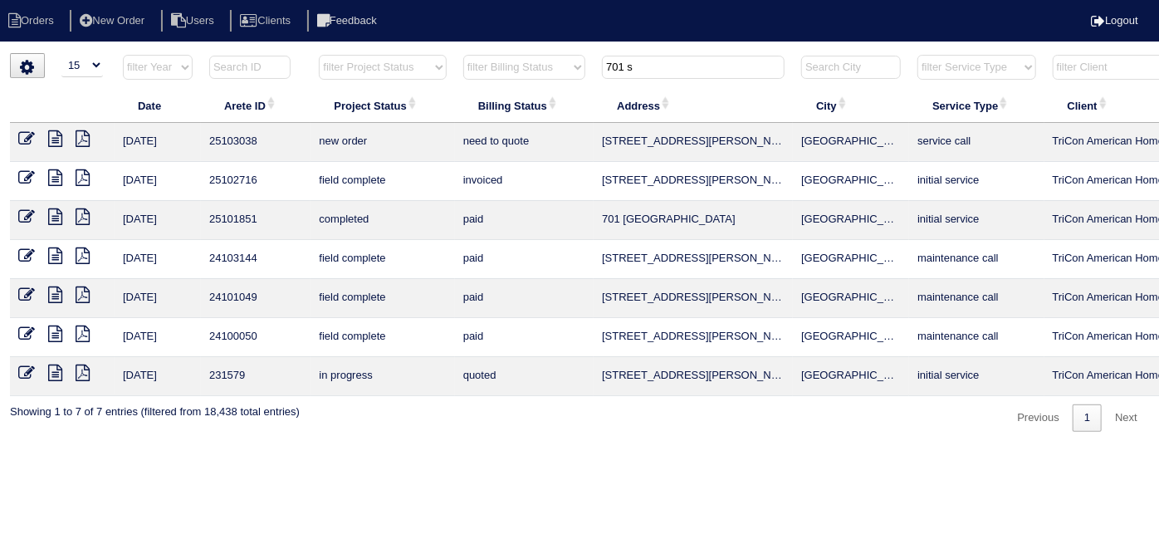
click at [28, 137] on icon at bounding box center [26, 138] width 17 height 17
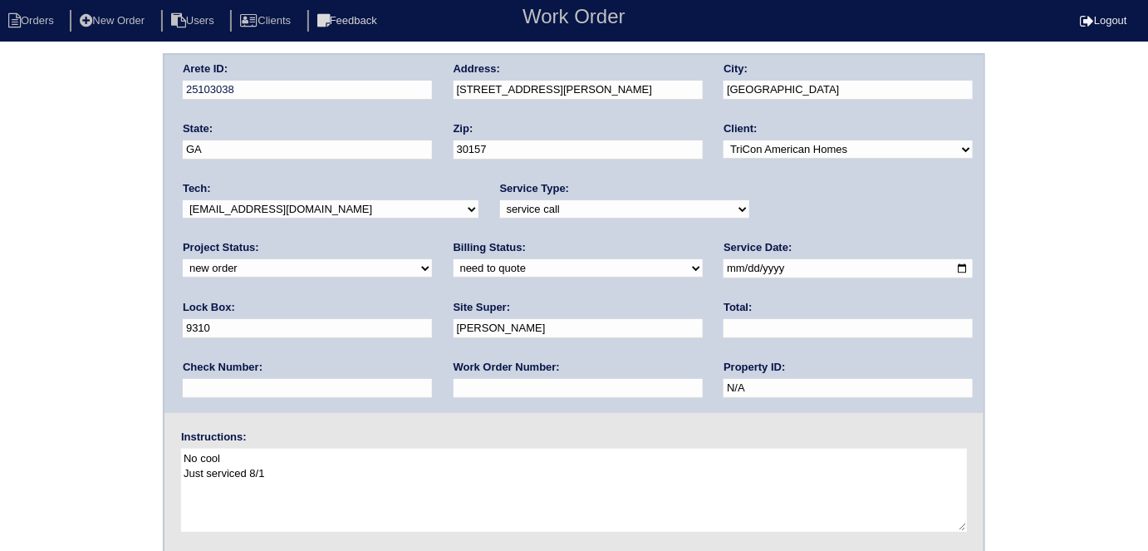
click at [321, 474] on textarea "No cool Just serviced 8/1" at bounding box center [574, 489] width 786 height 83
type textarea "No cool Just serviced 8/1 May need to call site super for access"
click at [11, 275] on div "Arete ID: 25103038 Address: [STREET_ADDRESS][PERSON_NAME] City: [GEOGRAPHIC_DAT…" at bounding box center [574, 389] width 1148 height 672
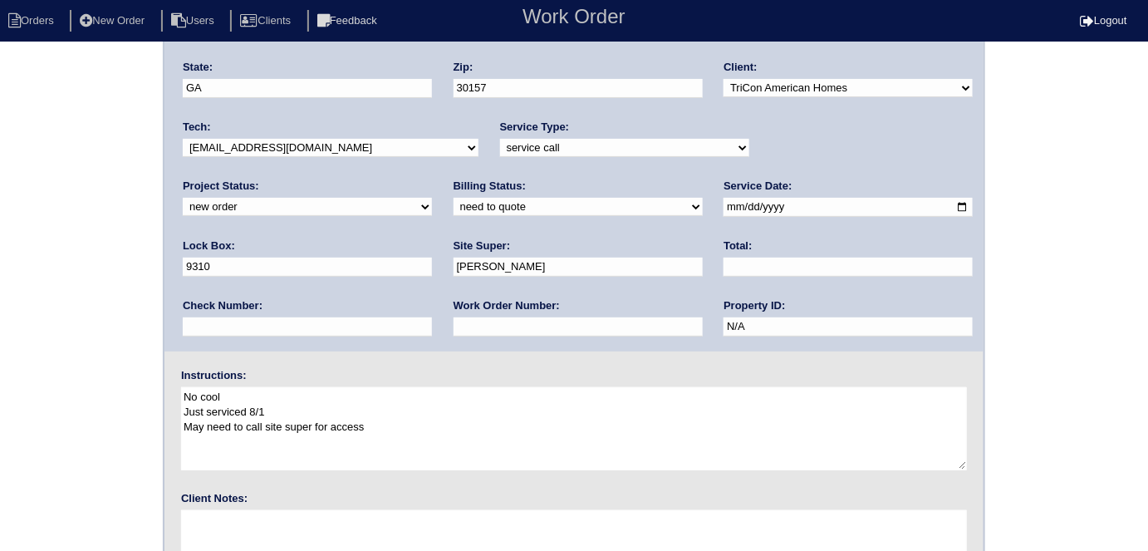
scroll to position [170, 0]
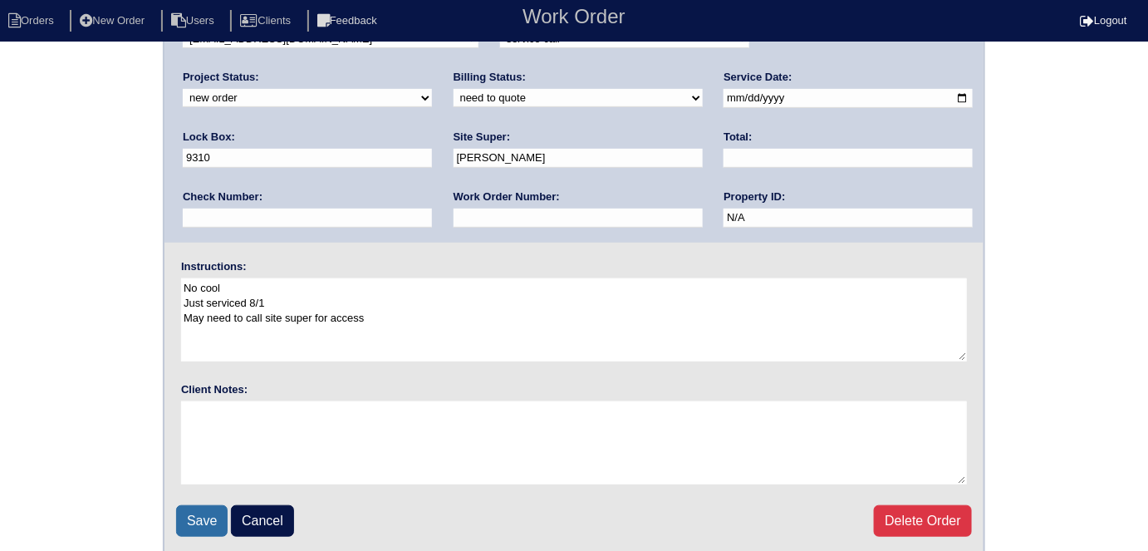
click at [212, 525] on input "Save" at bounding box center [201, 521] width 51 height 32
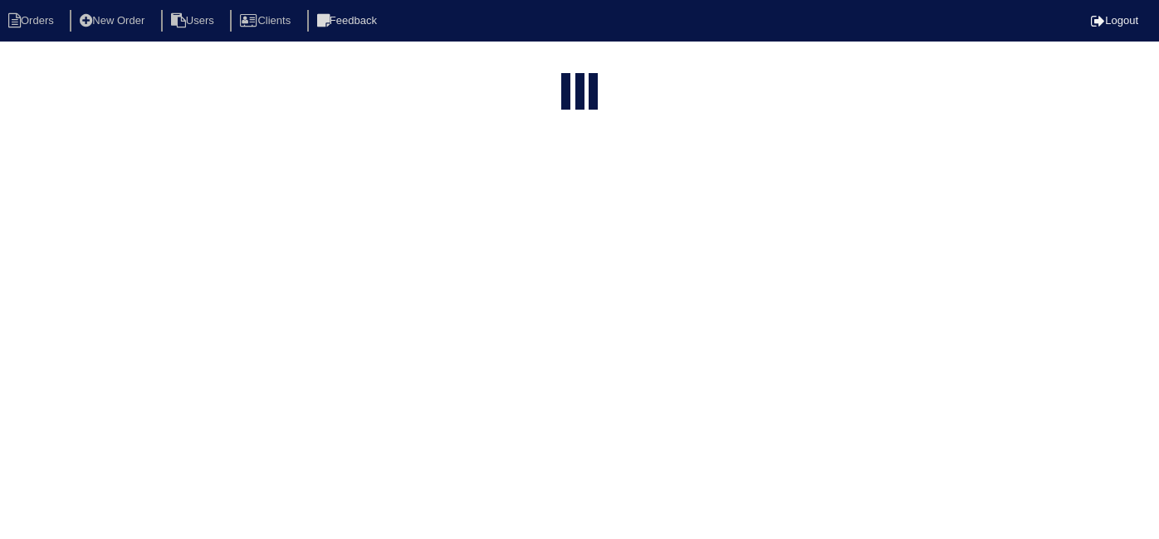
select select "15"
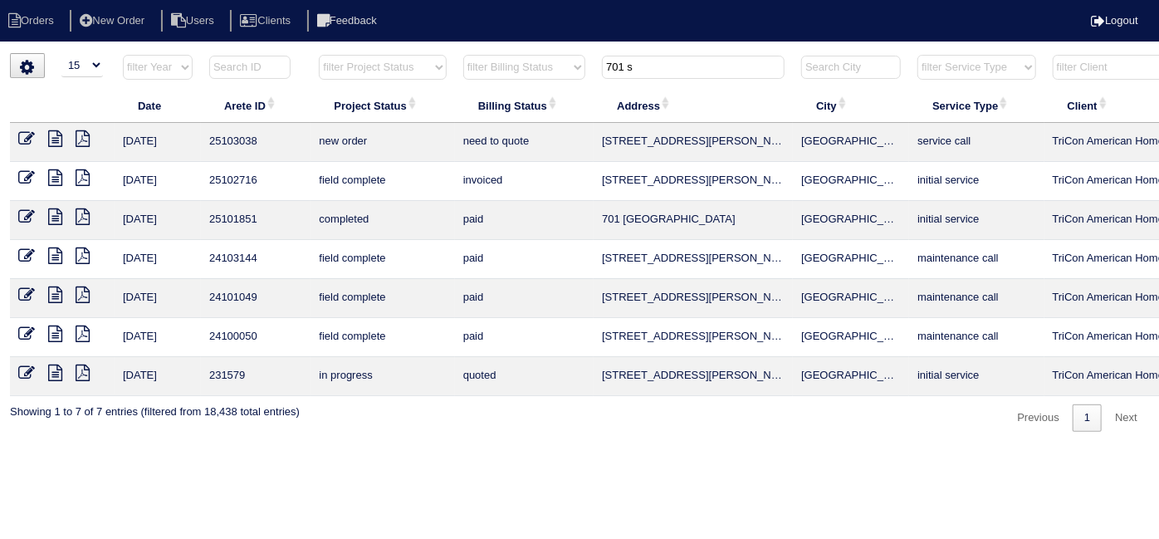
drag, startPoint x: 667, startPoint y: 69, endPoint x: 486, endPoint y: 59, distance: 181.3
click at [492, 61] on tr "filter Year -- Any Year -- 2025 2024 2023 2022 2021 2020 2019 filter Project St…" at bounding box center [729, 71] width 1439 height 34
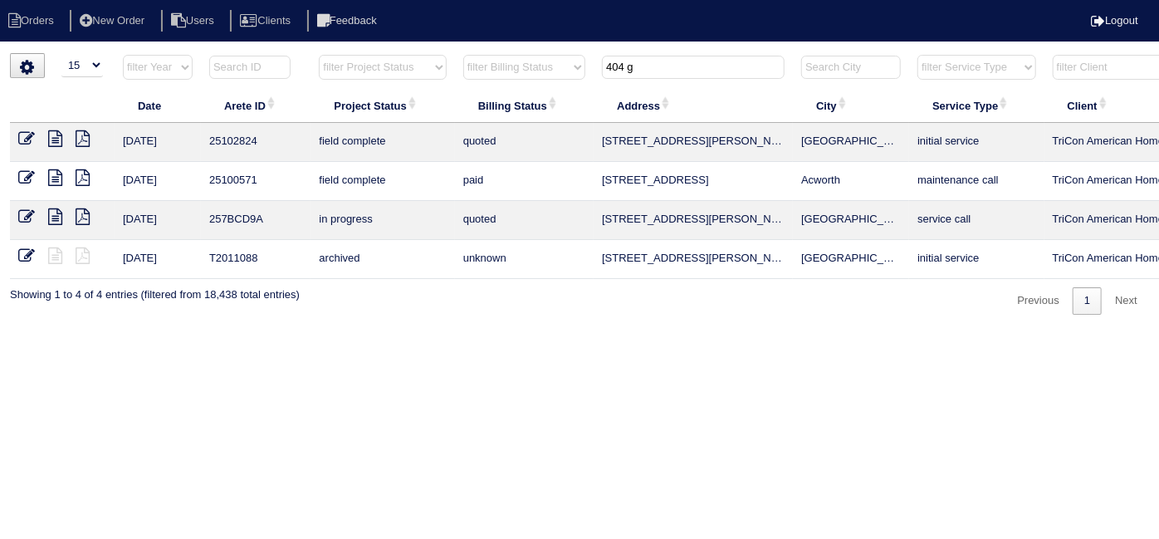
type input "404 g"
drag, startPoint x: 24, startPoint y: 132, endPoint x: 14, endPoint y: 133, distance: 10.0
click at [24, 132] on icon at bounding box center [26, 138] width 17 height 17
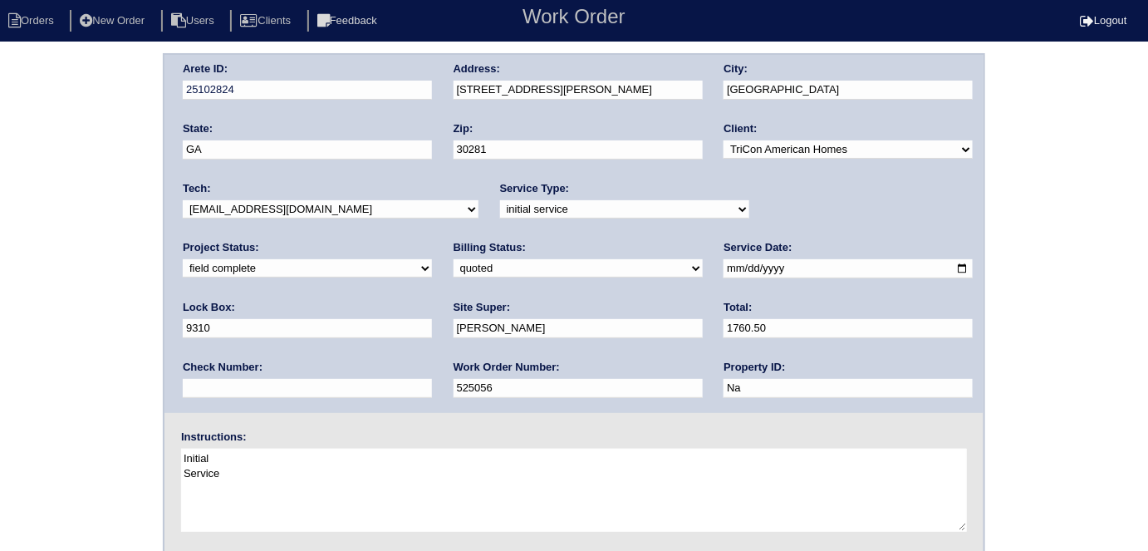
click at [453, 267] on select "need to quote quoted need to invoice invoiced paid warranty purchase order need…" at bounding box center [577, 268] width 249 height 18
select select "need to invoice"
click at [453, 259] on select "need to quote quoted need to invoice invoiced paid warranty purchase order need…" at bounding box center [577, 268] width 249 height 18
drag, startPoint x: 804, startPoint y: 204, endPoint x: 806, endPoint y: 213, distance: 9.5
click at [432, 259] on select "new order assigned in progress field complete need to schedule admin review arc…" at bounding box center [307, 268] width 249 height 18
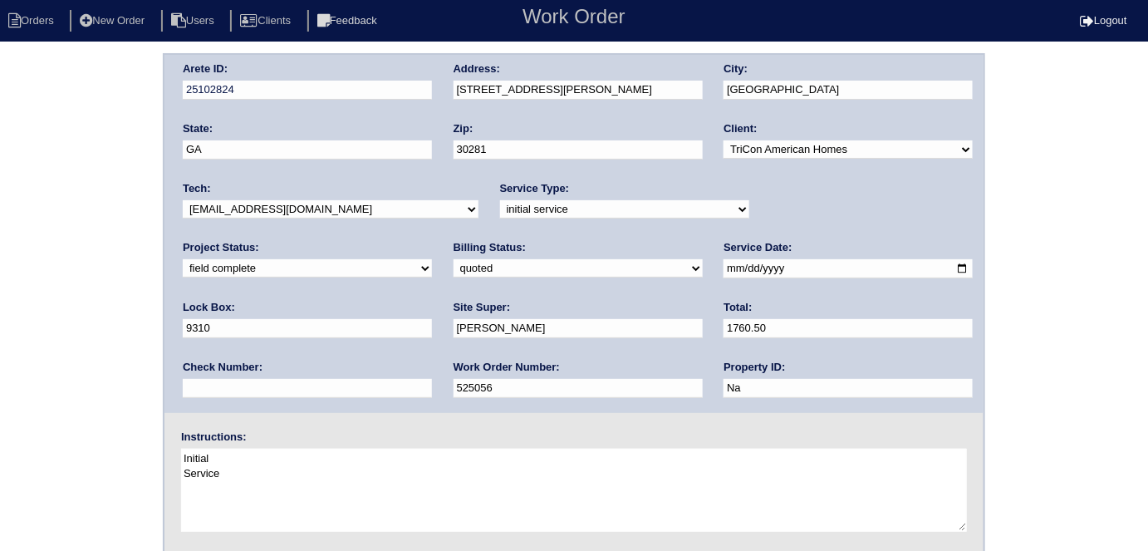
select select "need to schedule"
click at [432, 259] on select "new order assigned in progress field complete need to schedule admin review arc…" at bounding box center [307, 268] width 249 height 18
click at [723, 271] on input "2025-08-07" at bounding box center [847, 268] width 249 height 19
type input "2025-08-15"
click at [181, 317] on div "Arete ID: 25102824 Address: 404 Gresham Dr City: Stockbridge State: GA Zip: 302…" at bounding box center [573, 234] width 819 height 358
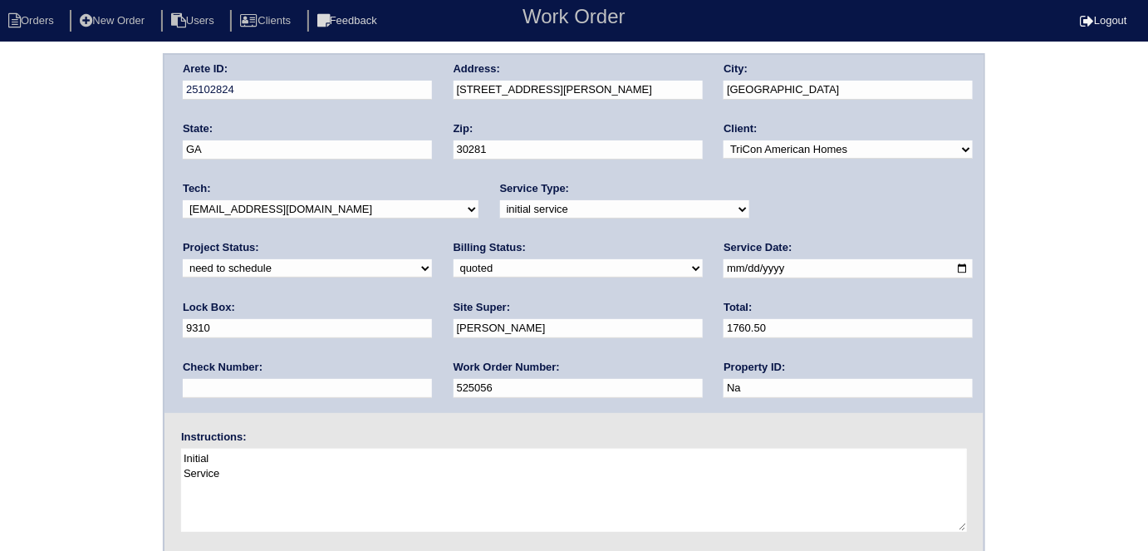
click at [117, 291] on div "Arete ID: 25102824 Address: 404 Gresham Dr City: Stockbridge State: GA Zip: 302…" at bounding box center [574, 389] width 1148 height 672
click at [0, 271] on div "Arete ID: 25102824 Address: 404 Gresham Dr City: Stockbridge State: GA Zip: 302…" at bounding box center [574, 389] width 1148 height 672
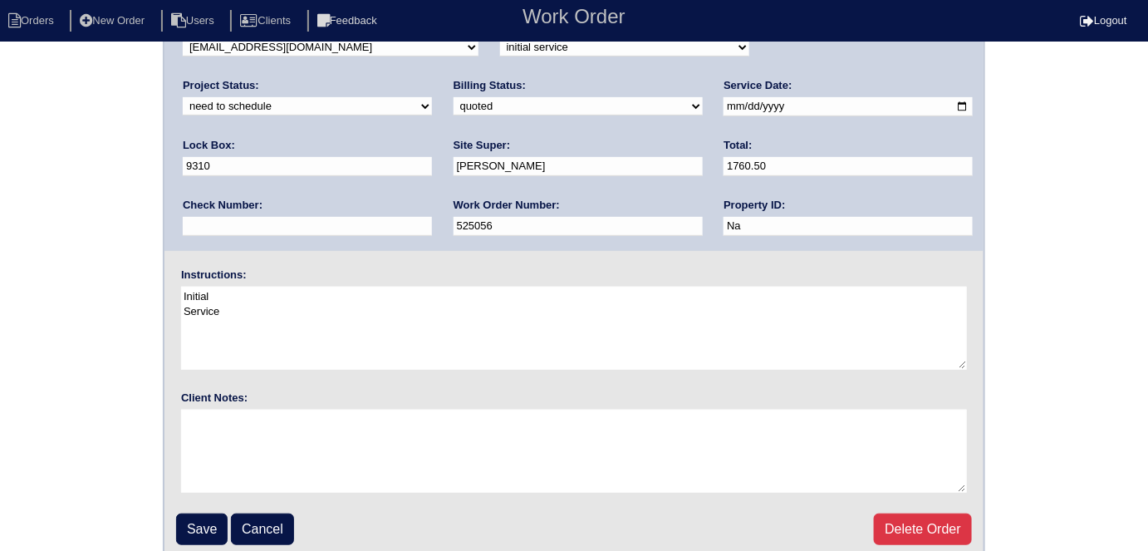
scroll to position [170, 0]
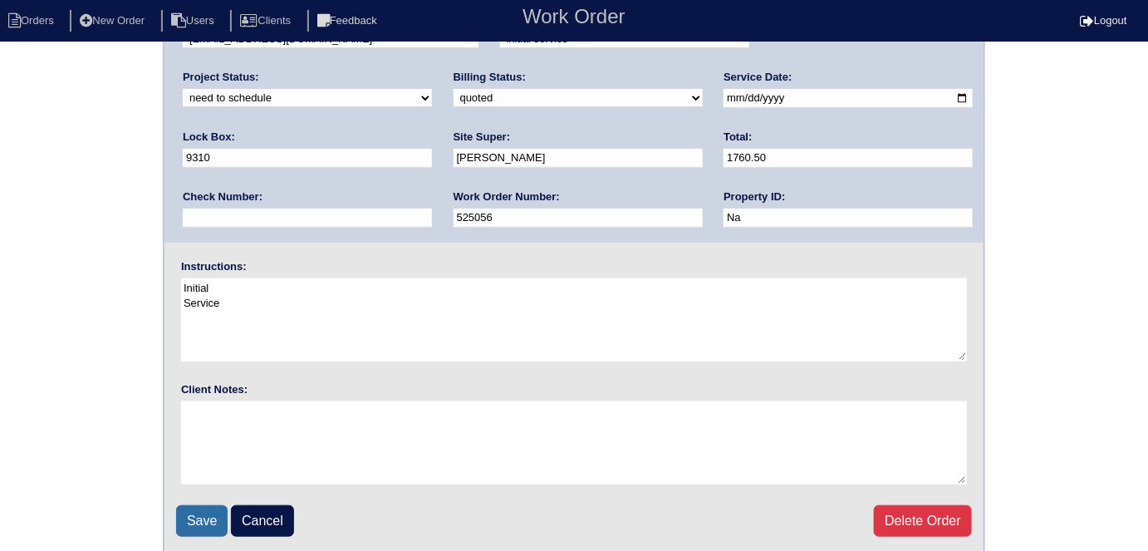
click at [191, 512] on input "Save" at bounding box center [201, 521] width 51 height 32
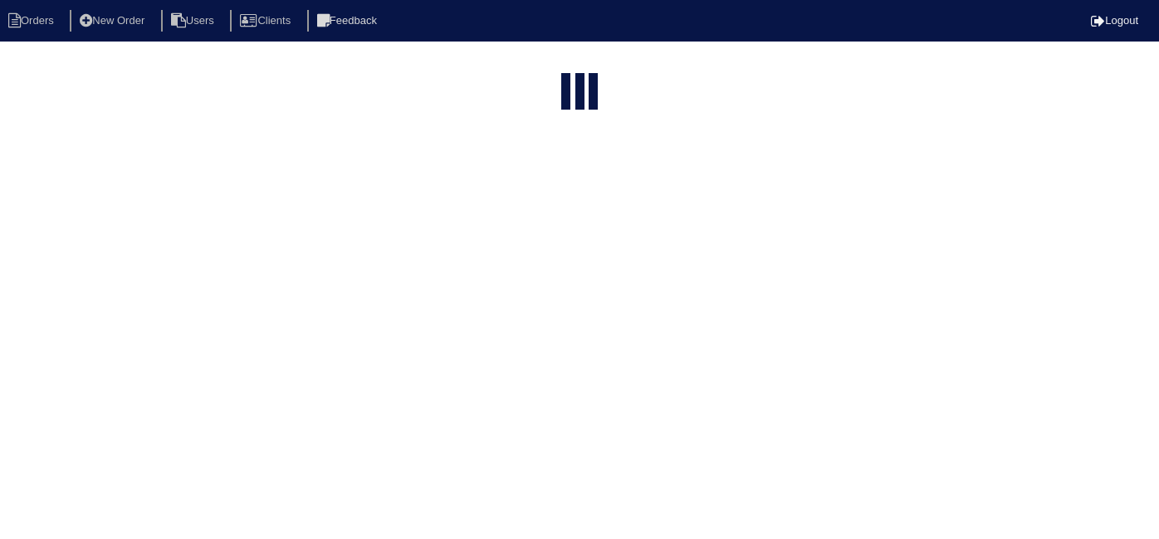
select select "15"
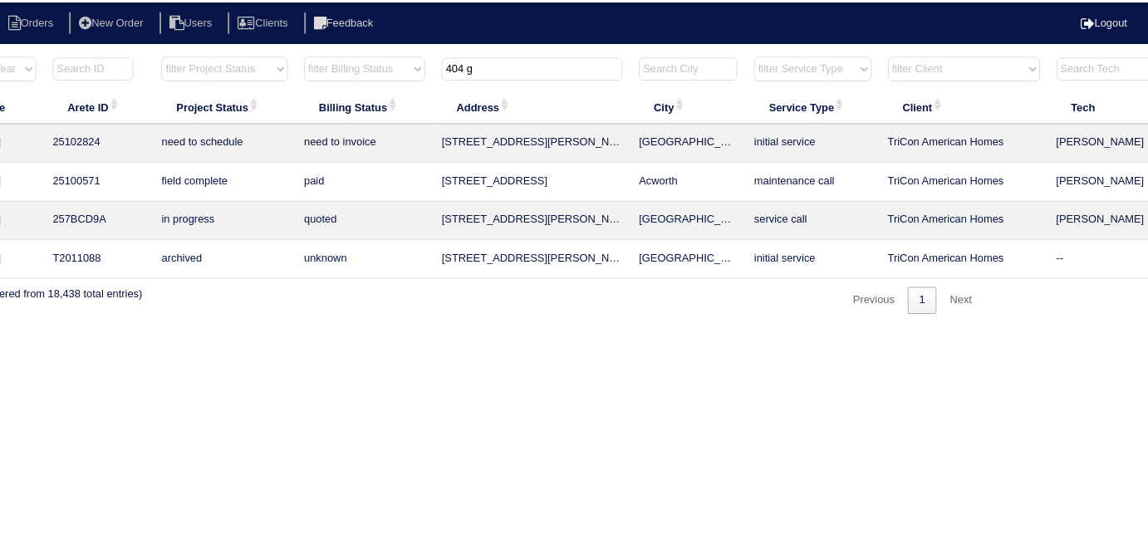
scroll to position [0, 289]
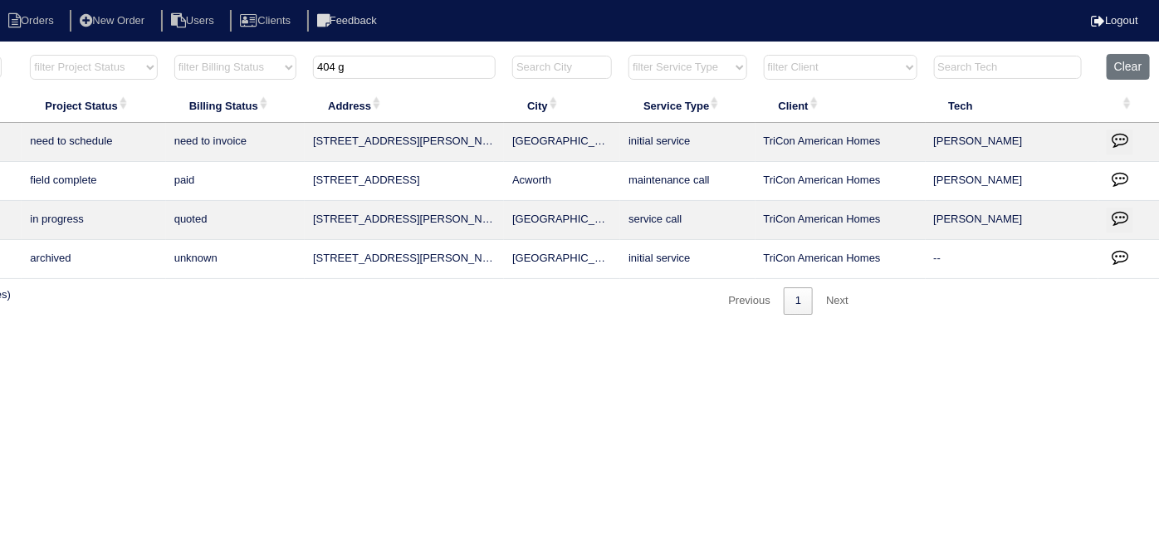
click at [1114, 134] on icon "button" at bounding box center [1120, 139] width 17 height 17
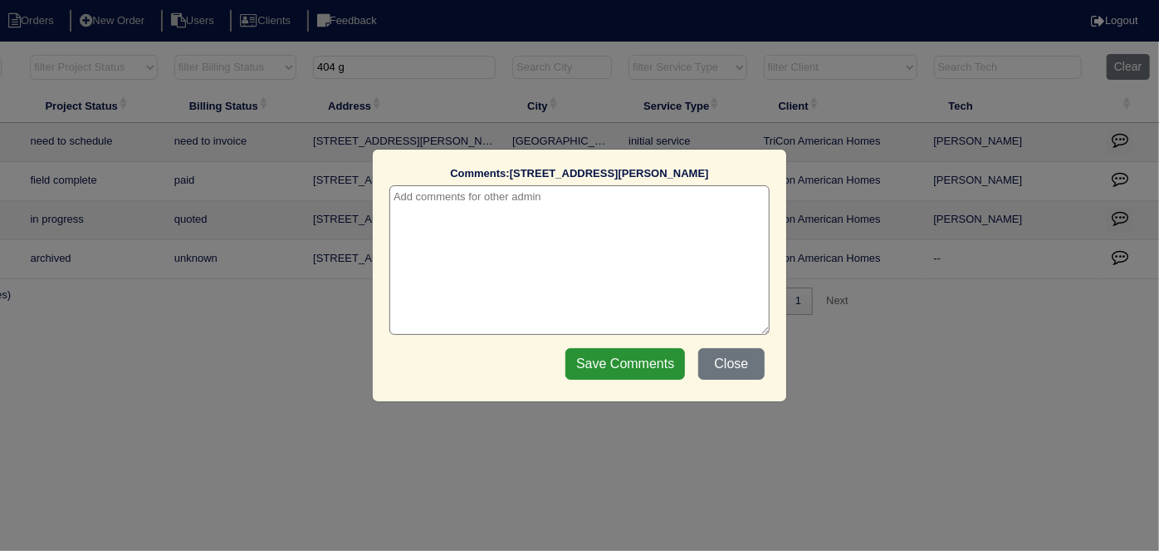
click at [599, 201] on textarea at bounding box center [579, 259] width 380 height 149
paste textarea "Add bypass/replace damper"
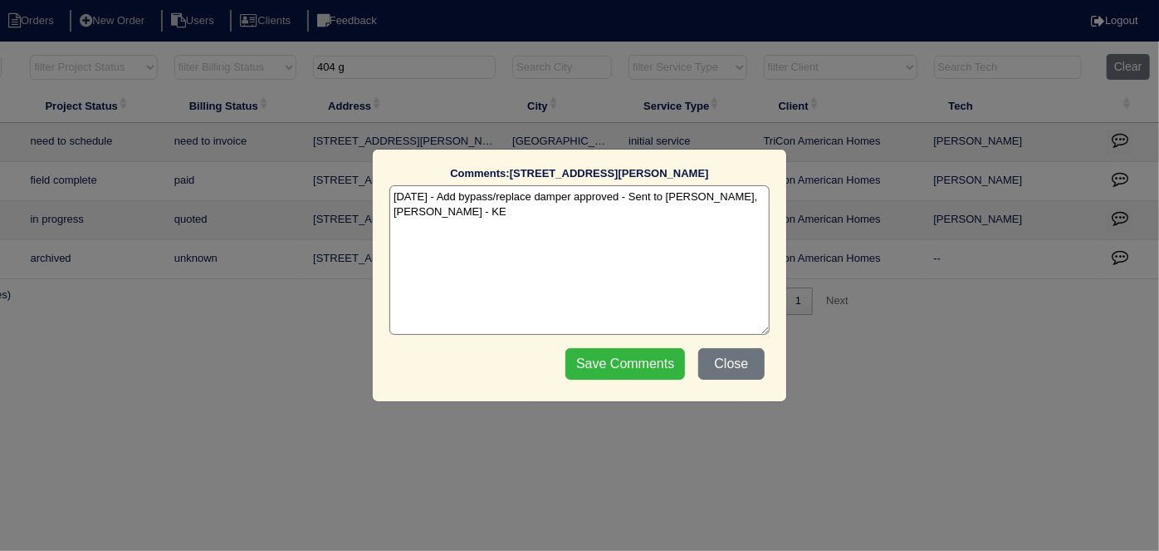
type textarea "[DATE] - Add bypass/replace damper approved - Sent to [PERSON_NAME], [PERSON_NA…"
click at [627, 364] on input "Save Comments" at bounding box center [626, 364] width 120 height 32
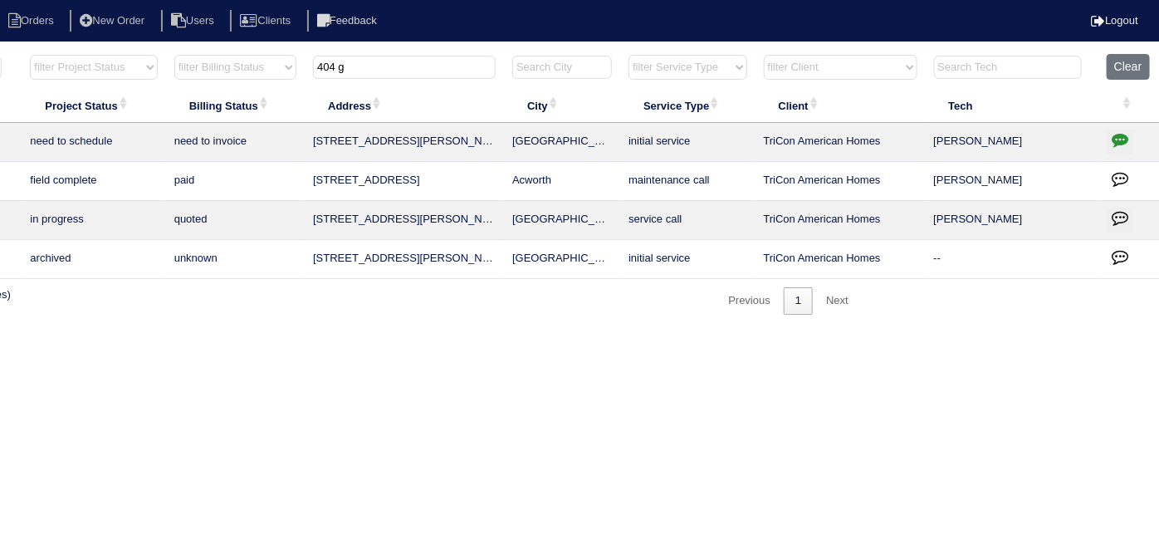
drag, startPoint x: 387, startPoint y: 71, endPoint x: 168, endPoint y: 56, distance: 219.7
click at [184, 61] on tr "filter Year -- Any Year -- 2025 2024 2023 2022 2021 2020 2019 filter Project St…" at bounding box center [440, 71] width 1439 height 34
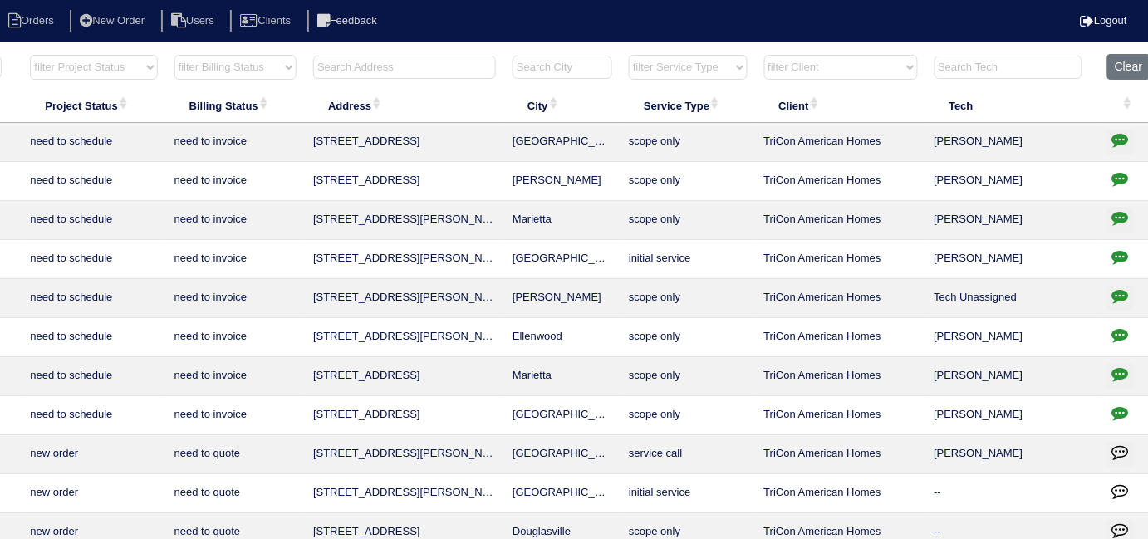
scroll to position [0, 0]
